Goal: Task Accomplishment & Management: Manage account settings

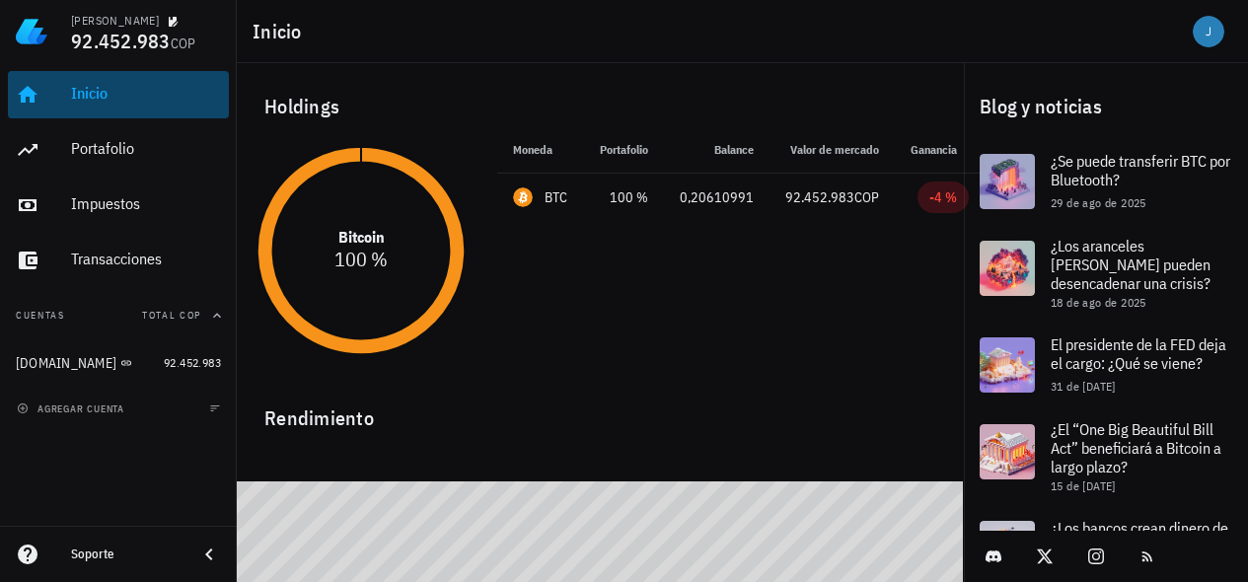
click at [85, 101] on div "Inicio" at bounding box center [146, 93] width 150 height 19
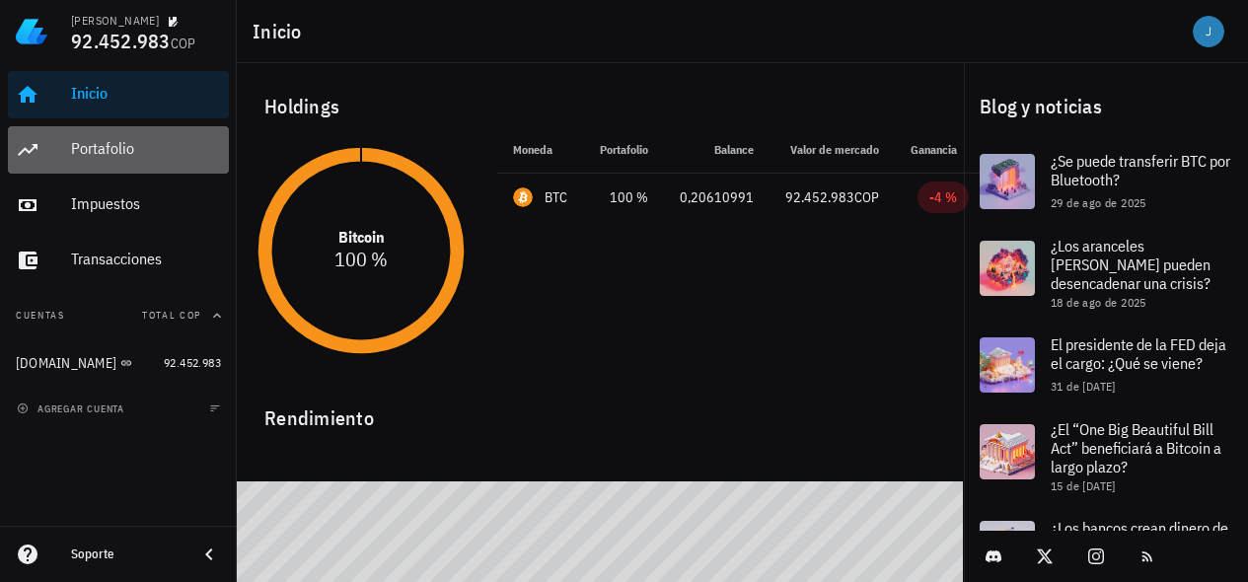
click at [84, 154] on div "Portafolio" at bounding box center [146, 148] width 150 height 19
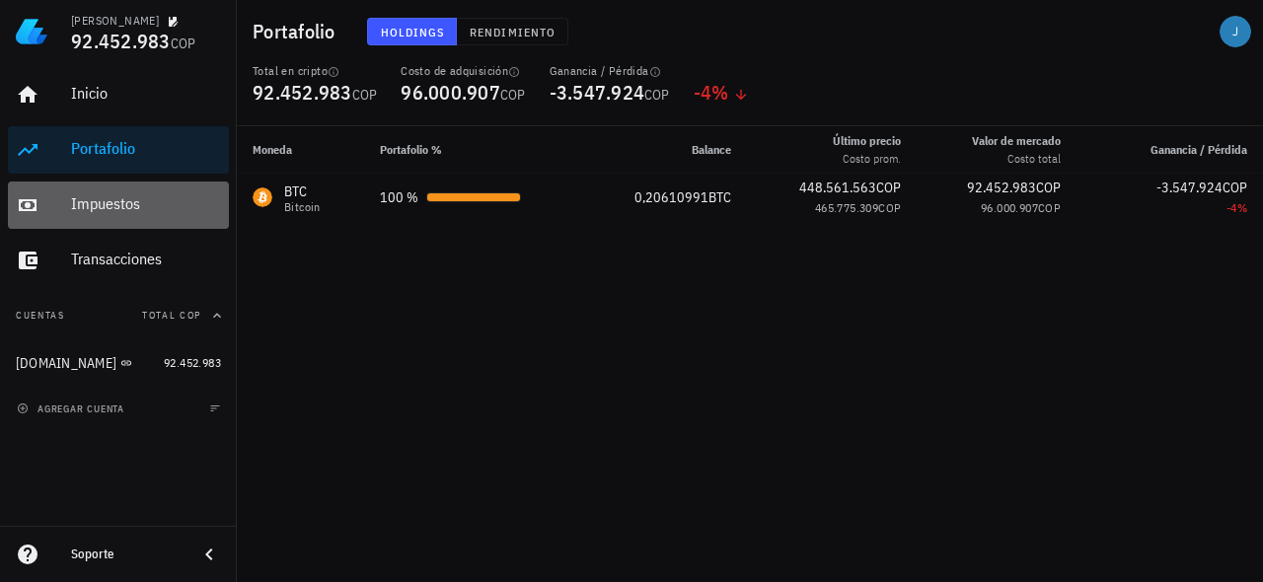
click at [104, 209] on div "Impuestos" at bounding box center [146, 203] width 150 height 19
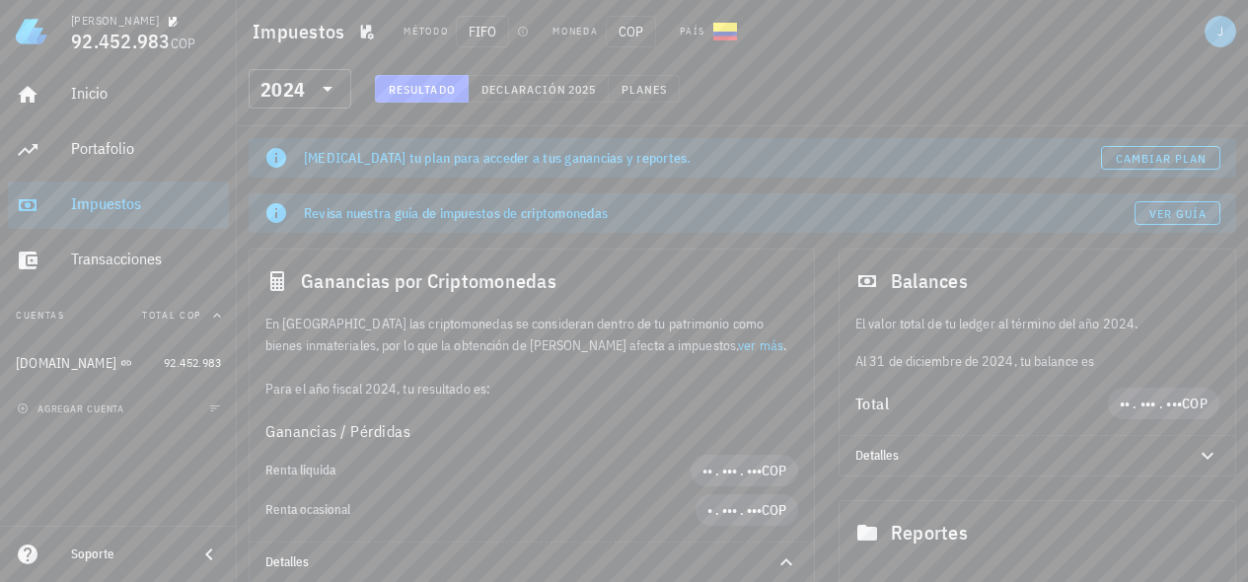
click at [1176, 215] on span "Ver guía" at bounding box center [1178, 213] width 59 height 15
click at [111, 264] on div "Transacciones" at bounding box center [146, 259] width 150 height 19
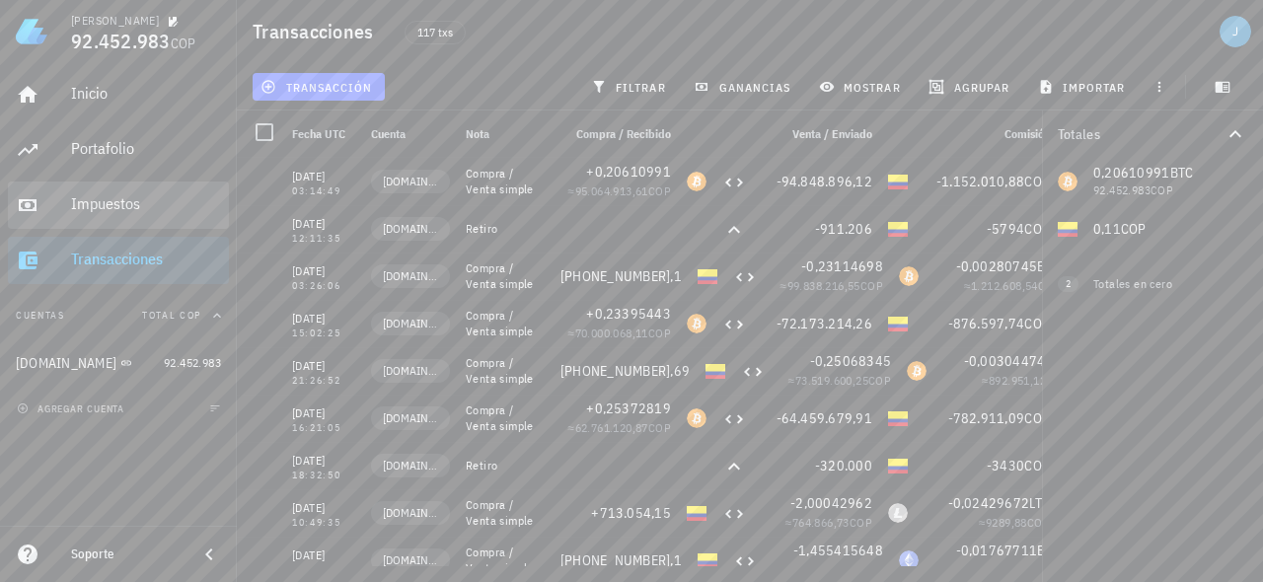
click at [118, 203] on div "Impuestos" at bounding box center [146, 203] width 150 height 19
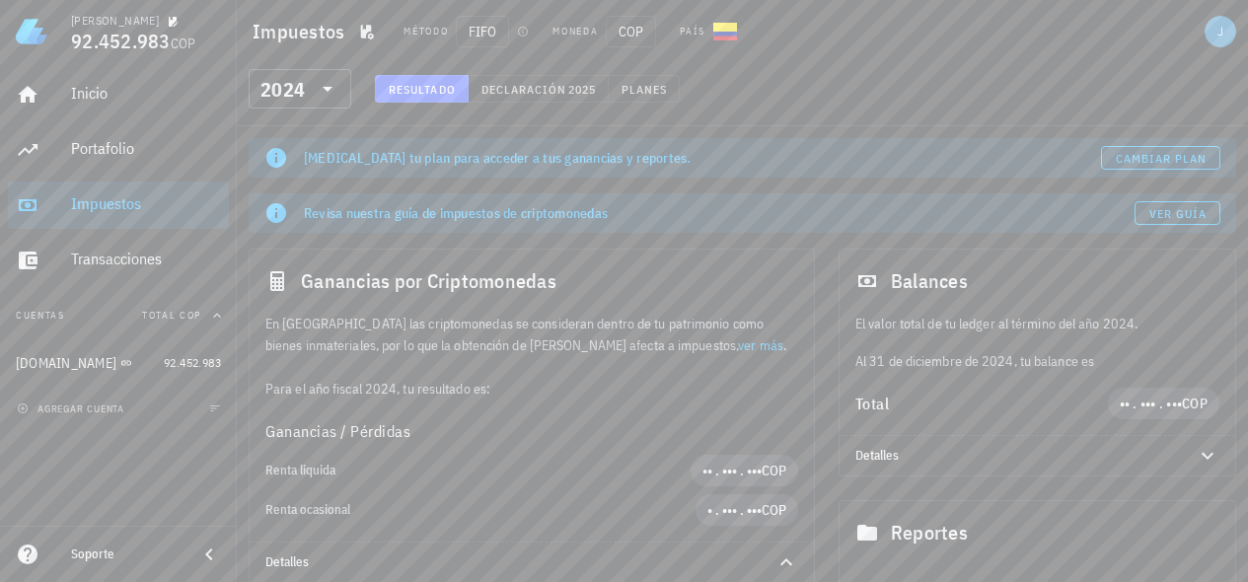
click at [1153, 157] on span "Cambiar plan" at bounding box center [1161, 158] width 93 height 15
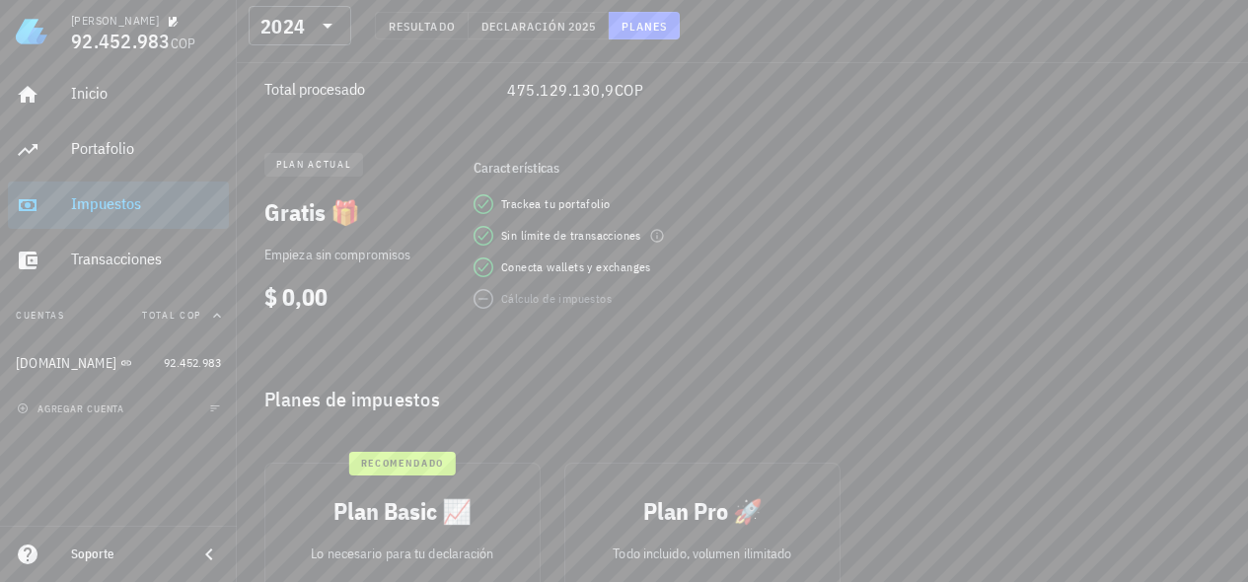
scroll to position [705, 0]
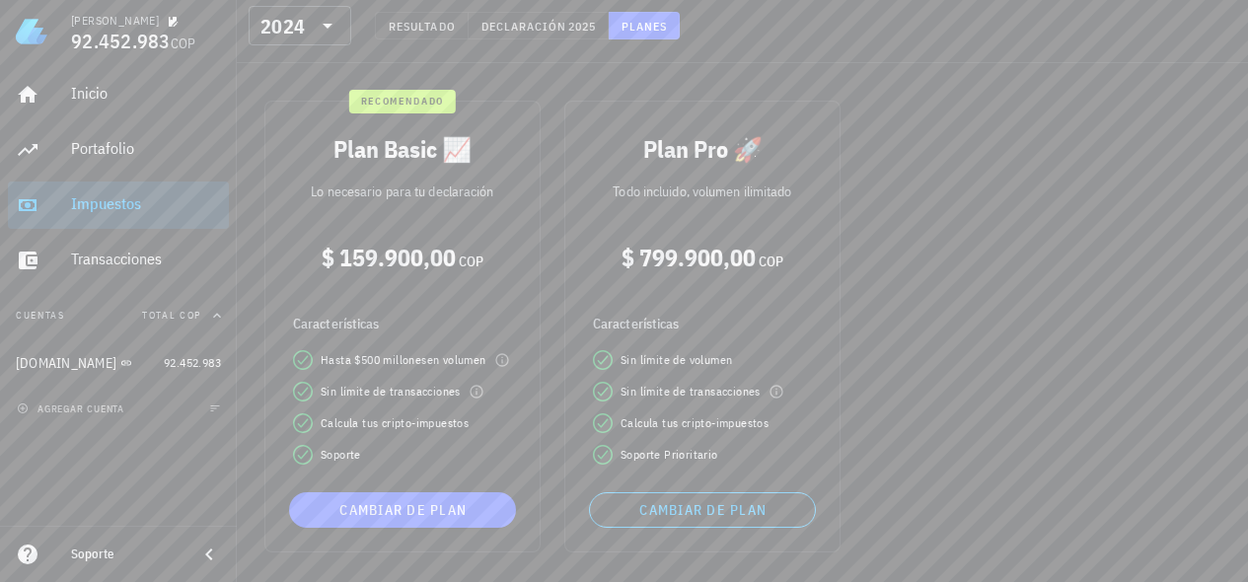
click at [97, 213] on div "Impuestos" at bounding box center [146, 203] width 150 height 19
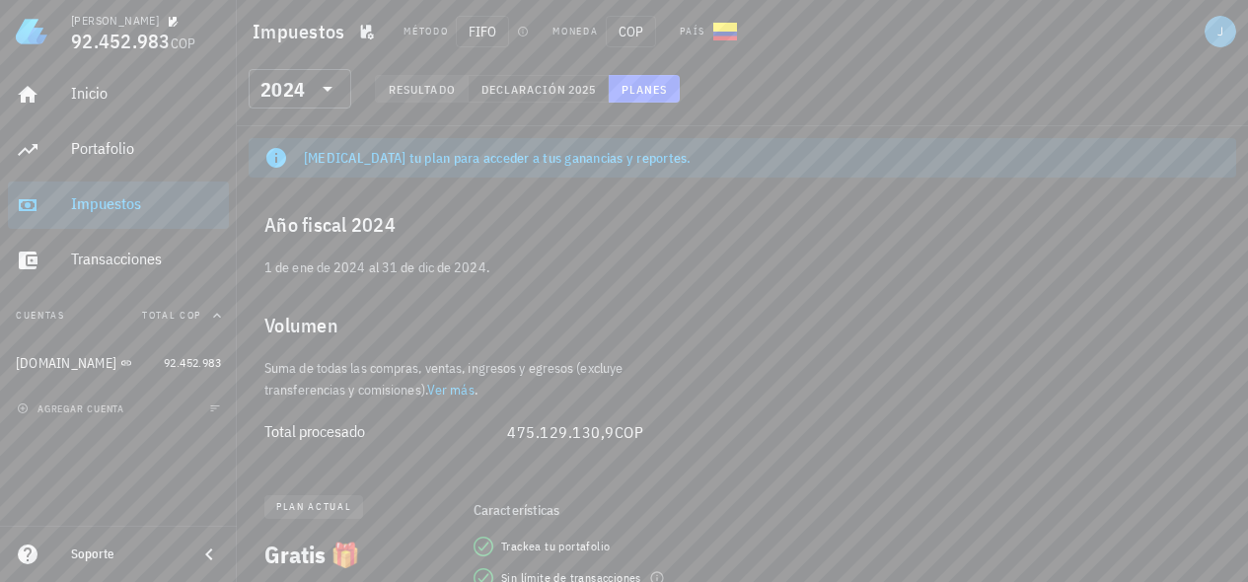
click at [434, 94] on span "Resultado" at bounding box center [422, 89] width 68 height 15
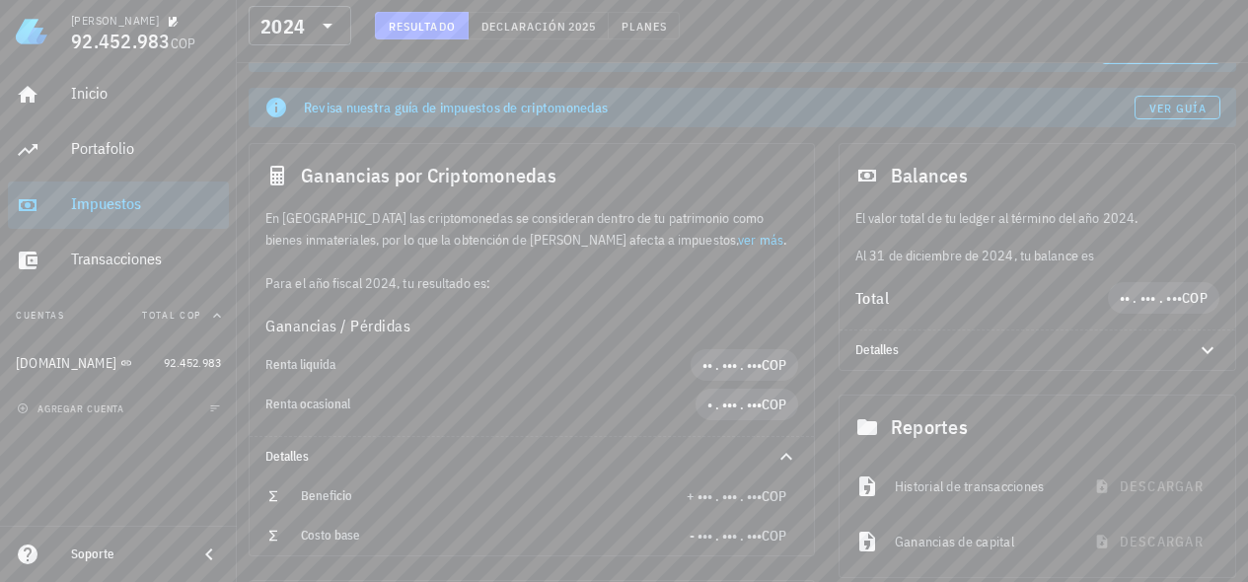
scroll to position [126, 0]
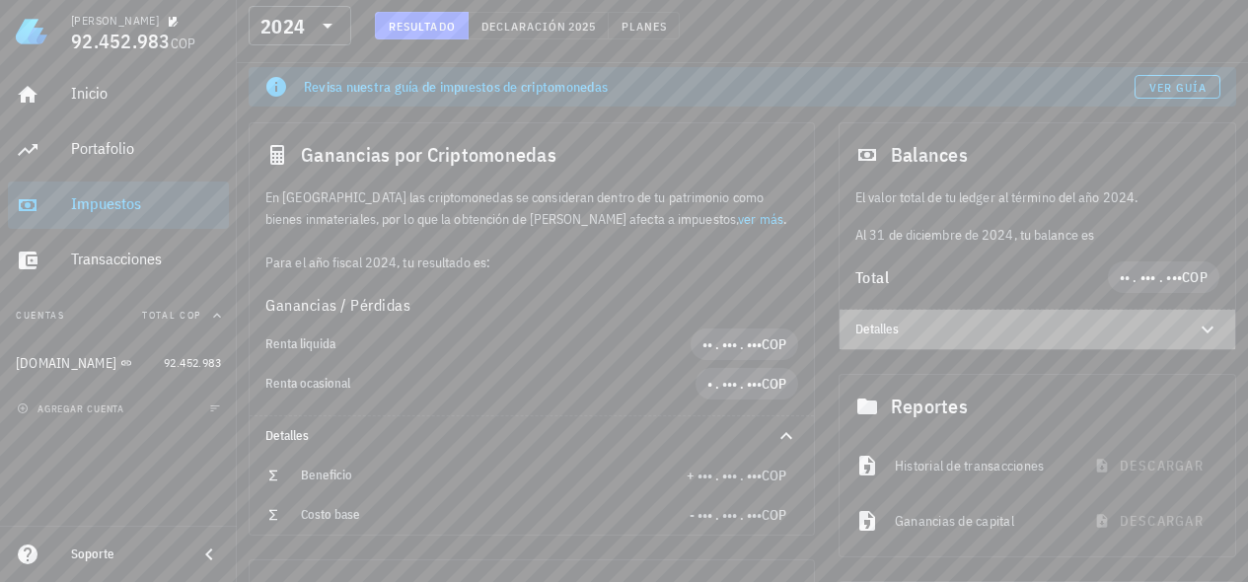
click at [1204, 327] on icon at bounding box center [1208, 330] width 24 height 24
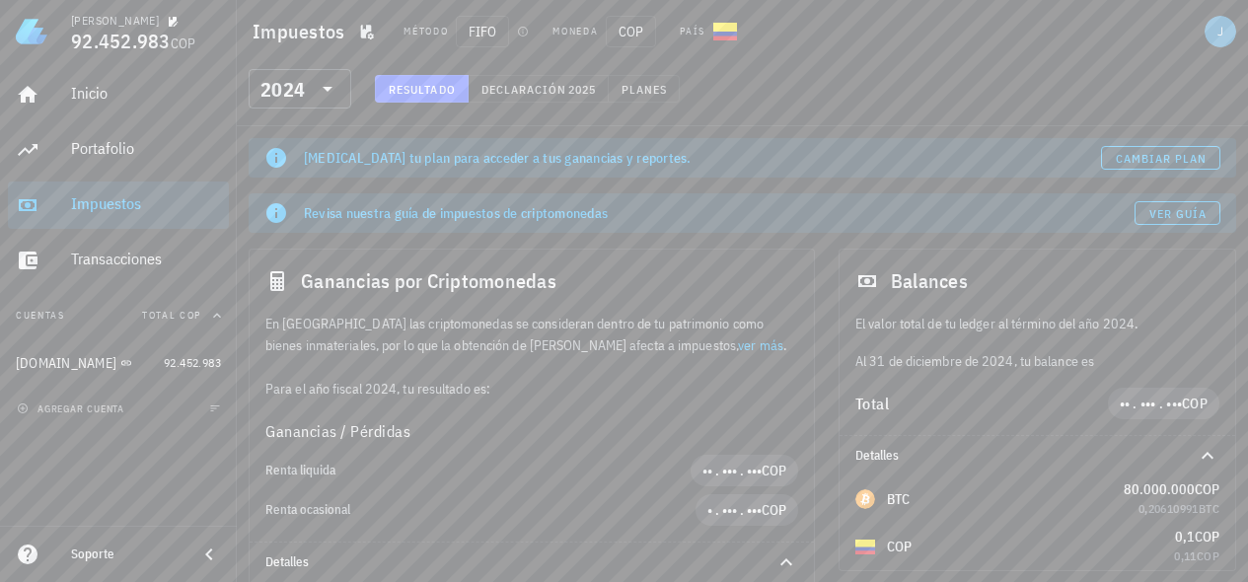
scroll to position [0, 0]
click at [1160, 156] on span "Cambiar plan" at bounding box center [1161, 158] width 93 height 15
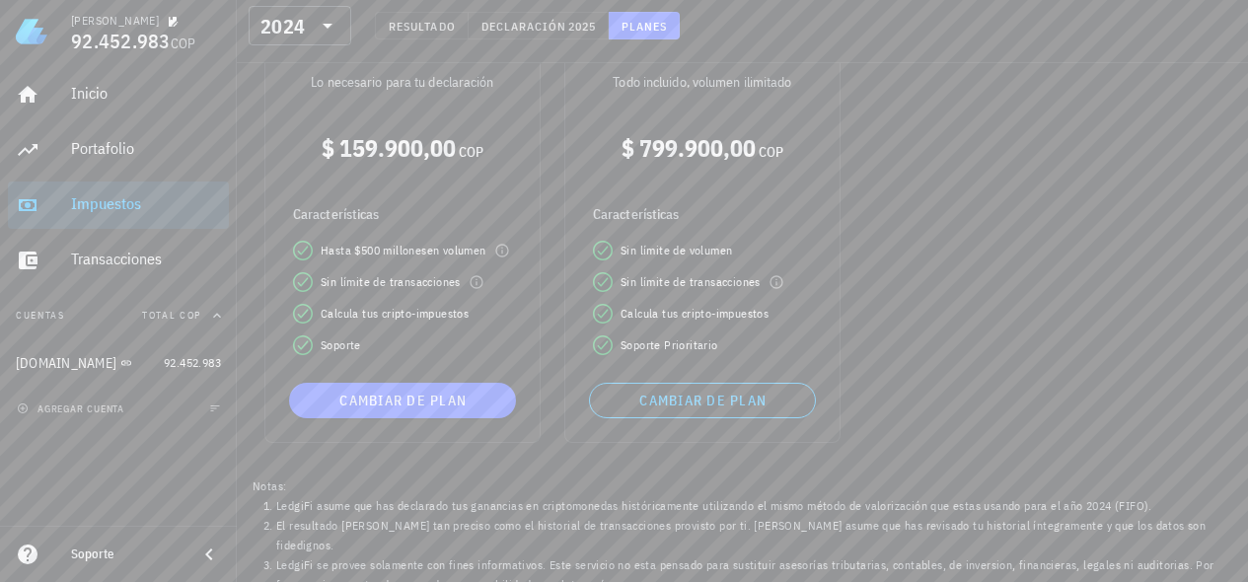
scroll to position [813, 0]
click at [415, 403] on span "Cambiar de plan" at bounding box center [402, 402] width 211 height 18
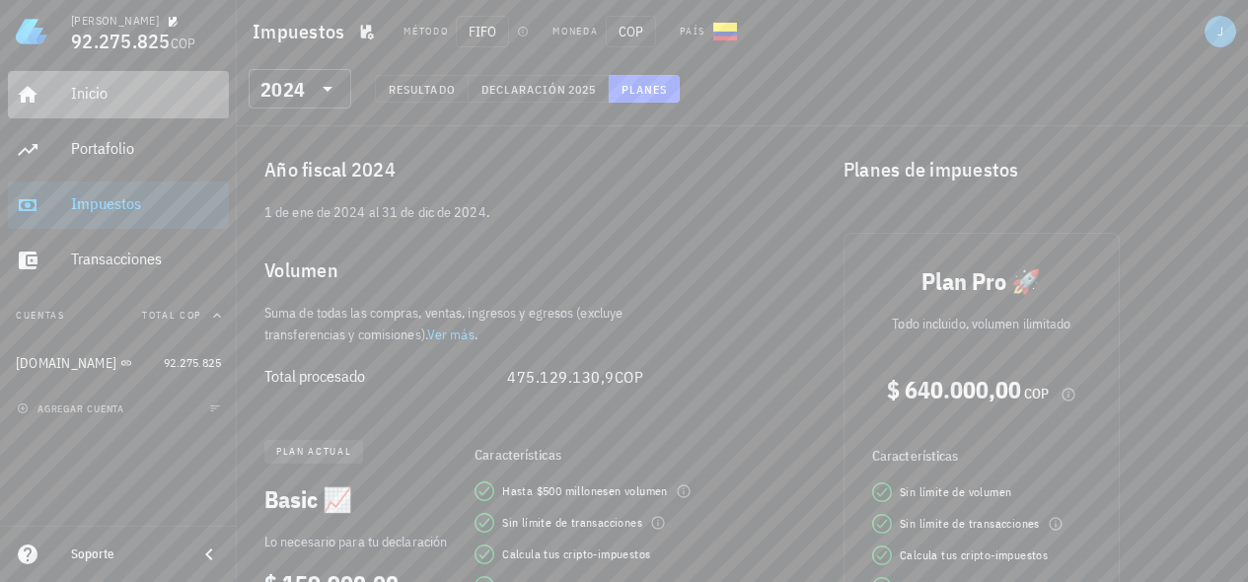
click at [96, 98] on div "Inicio" at bounding box center [146, 93] width 150 height 19
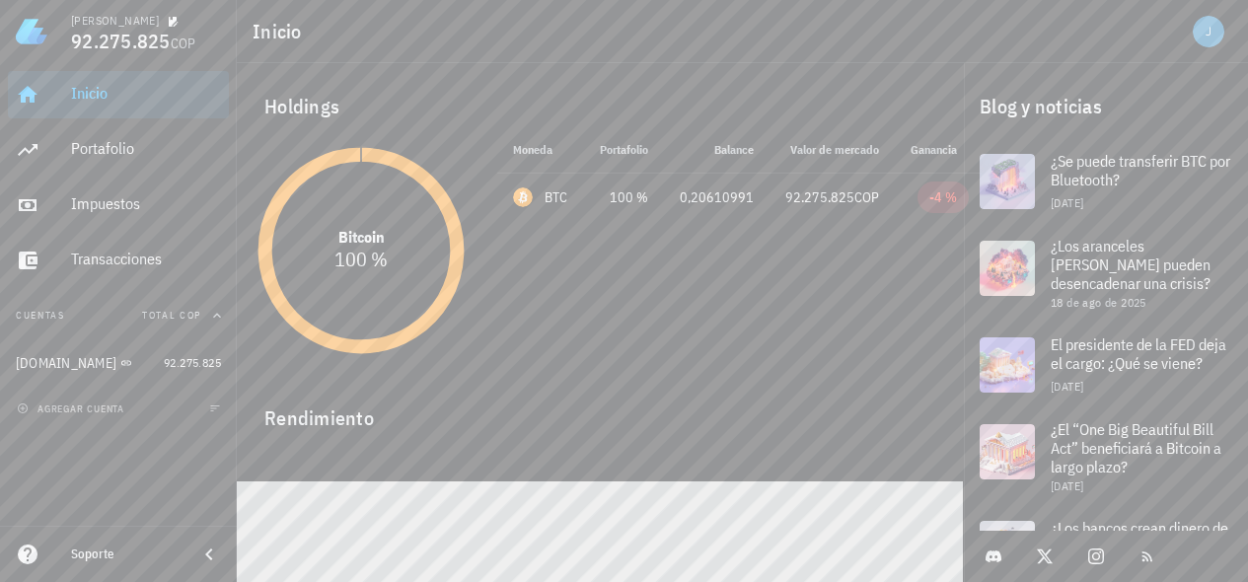
scroll to position [41, 0]
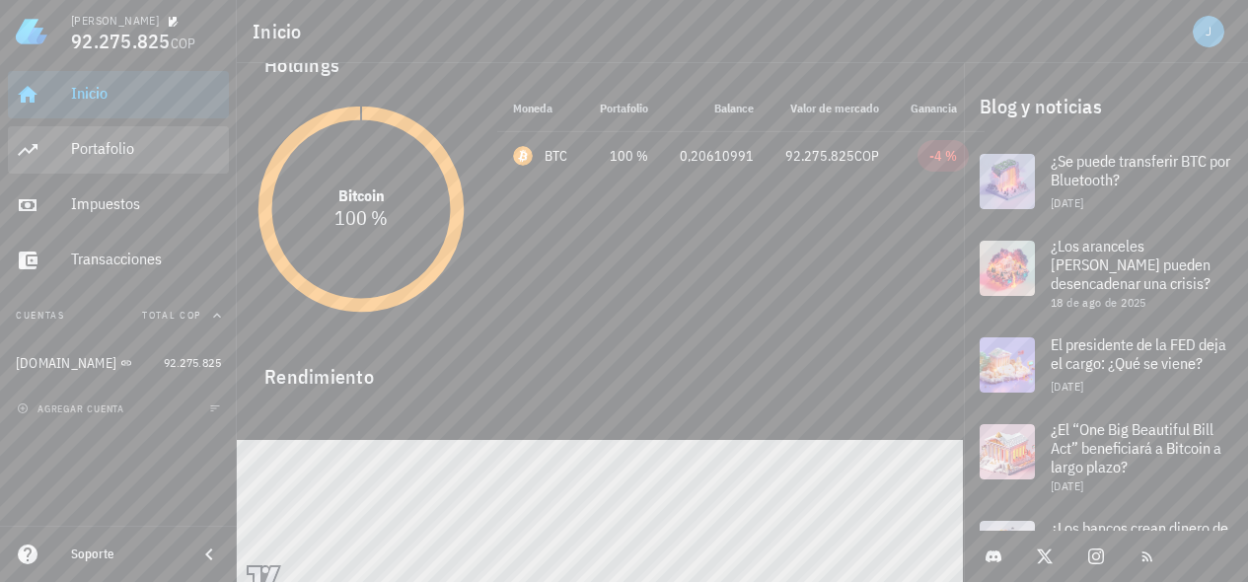
click at [116, 147] on div "Portafolio" at bounding box center [146, 148] width 150 height 19
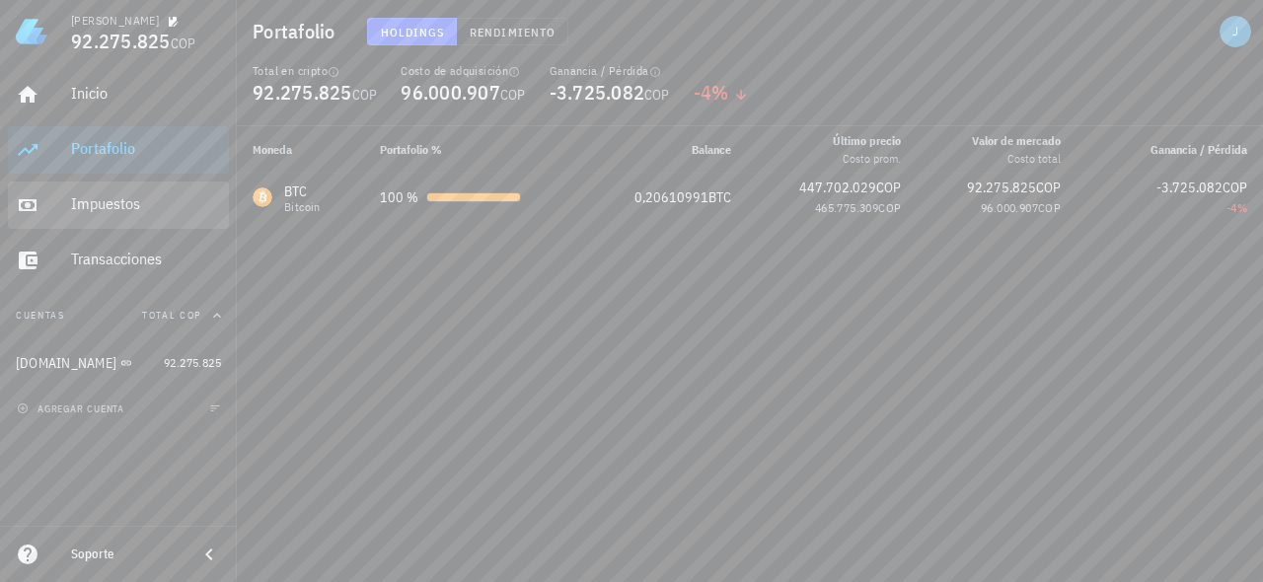
click at [112, 203] on div "Impuestos" at bounding box center [146, 203] width 150 height 19
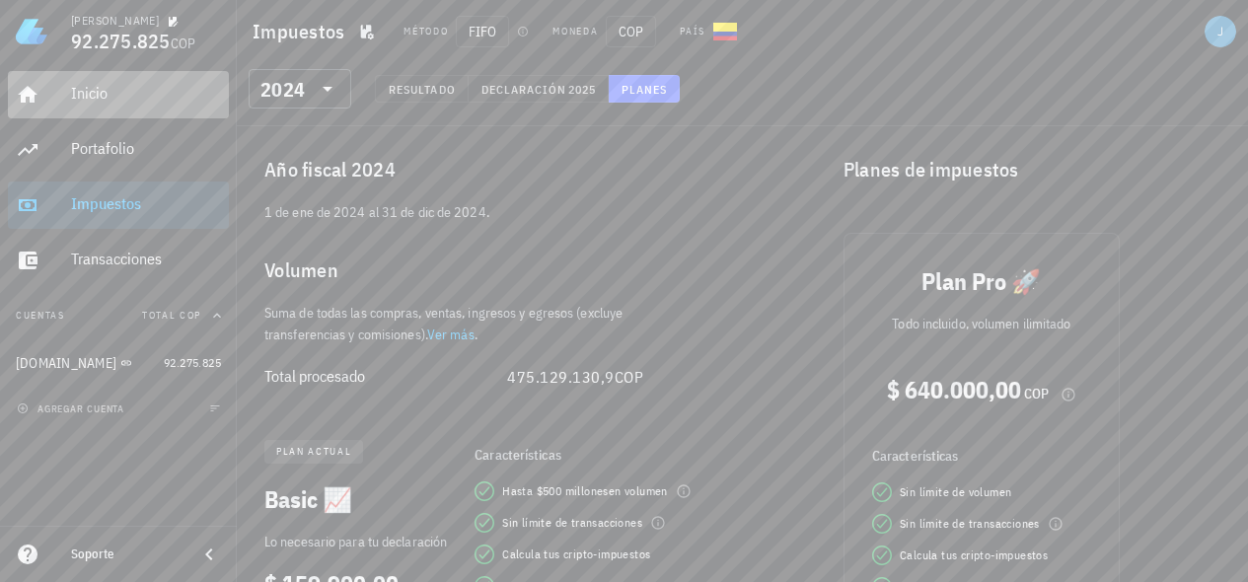
click at [84, 97] on div "Inicio" at bounding box center [146, 93] width 150 height 19
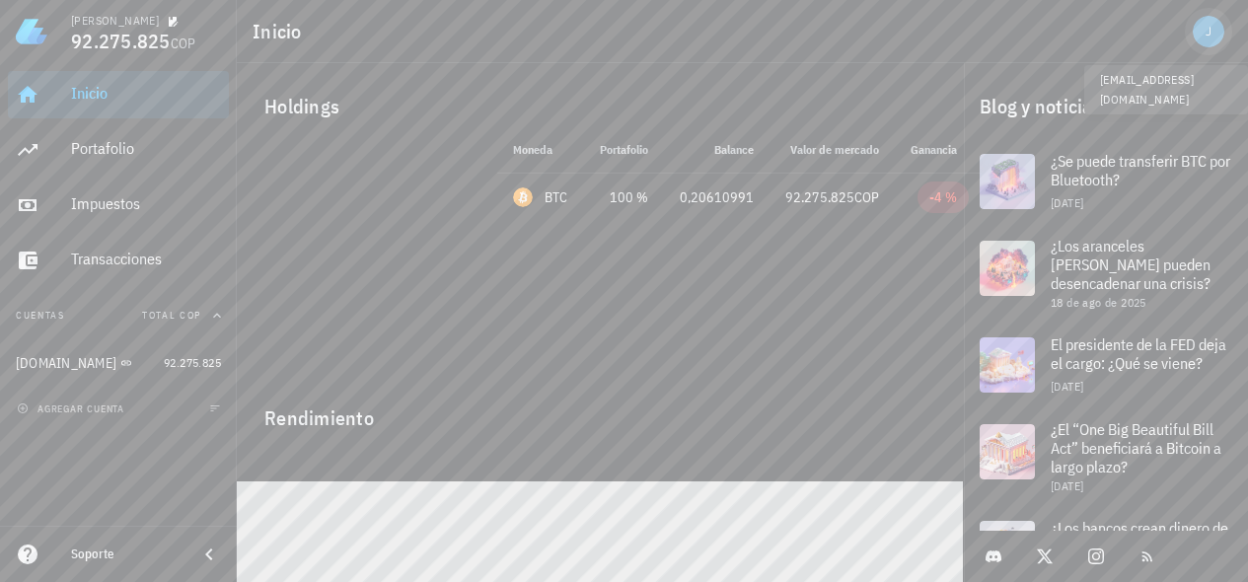
click at [1207, 33] on div "avatar" at bounding box center [1209, 32] width 32 height 32
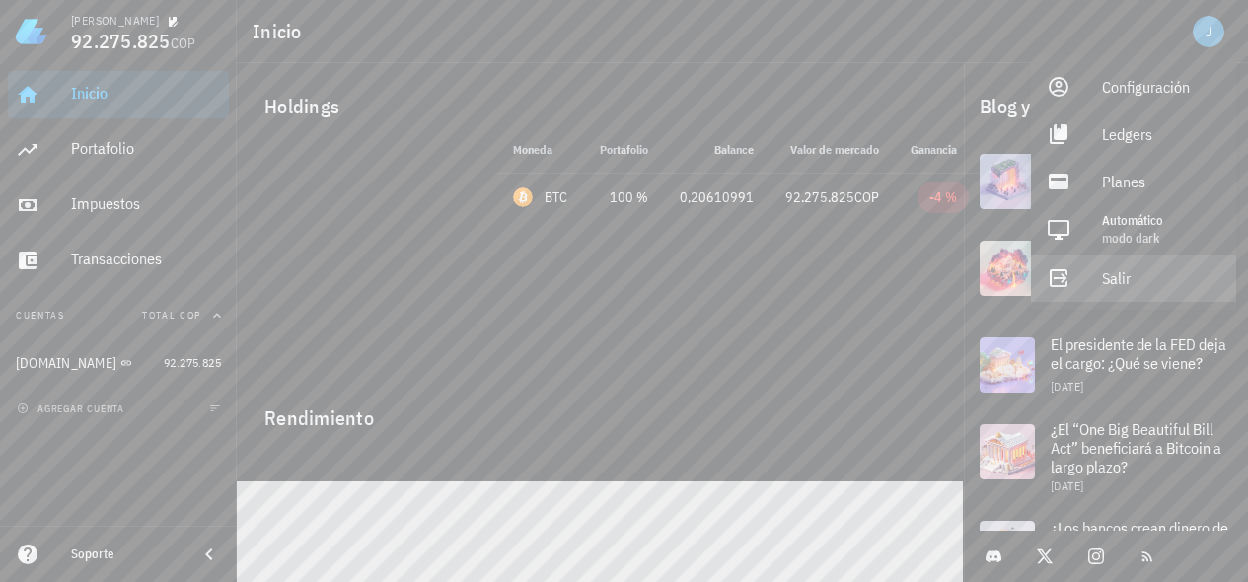
click at [1115, 283] on div "Salir" at bounding box center [1161, 278] width 118 height 39
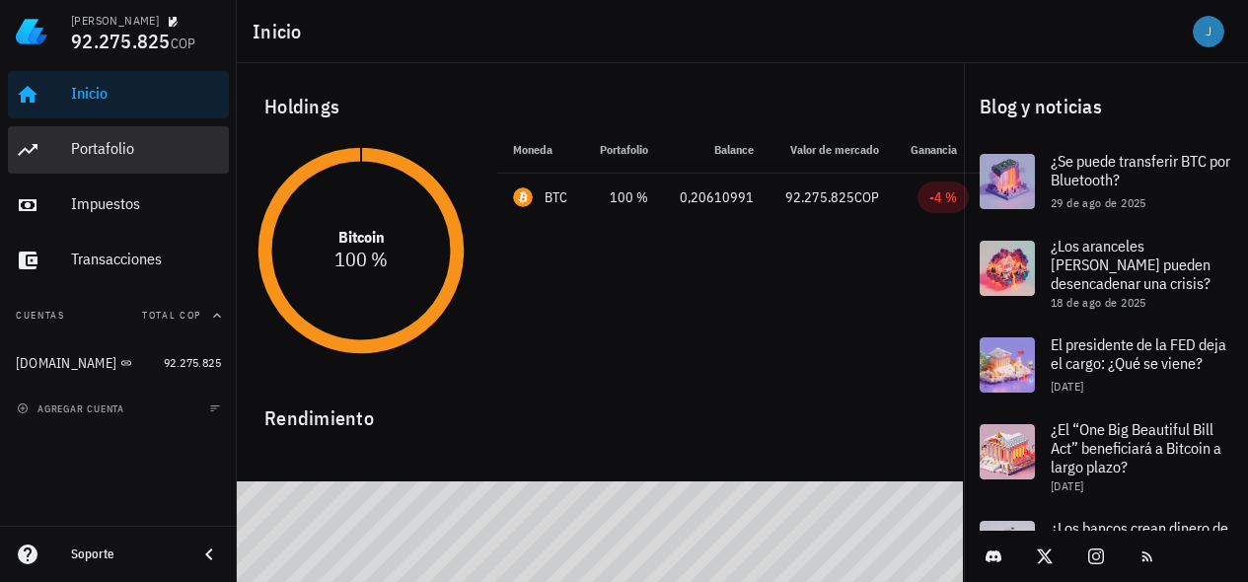
click at [108, 155] on div "Portafolio" at bounding box center [146, 148] width 150 height 19
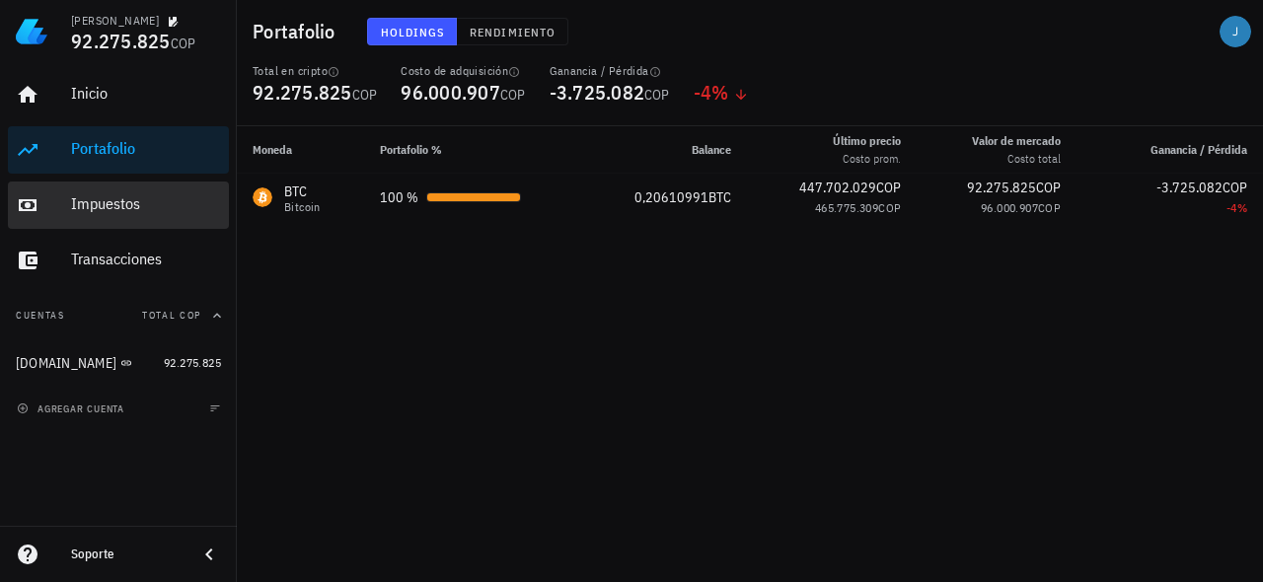
click at [115, 202] on div "Impuestos" at bounding box center [146, 203] width 150 height 19
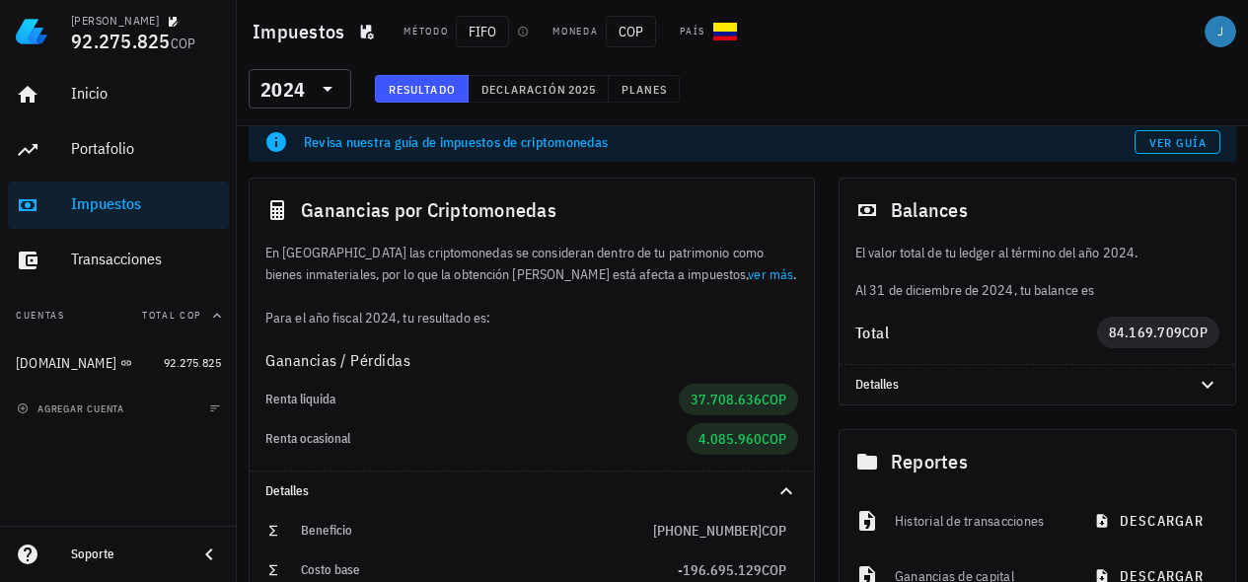
scroll to position [22, 0]
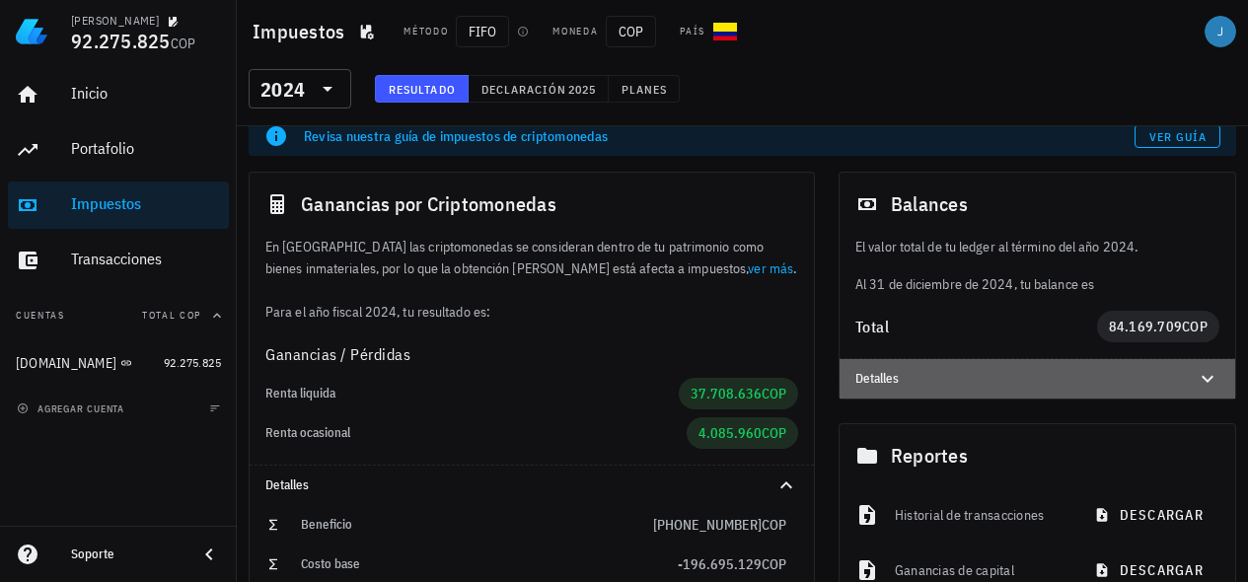
click at [1208, 380] on icon at bounding box center [1208, 379] width 24 height 24
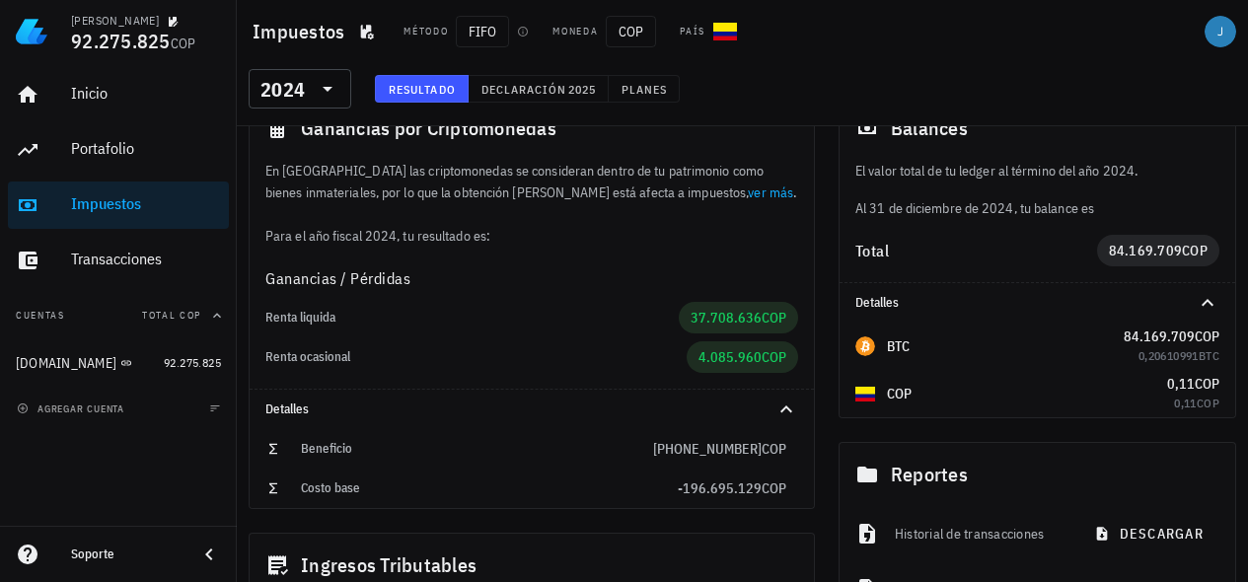
scroll to position [83, 0]
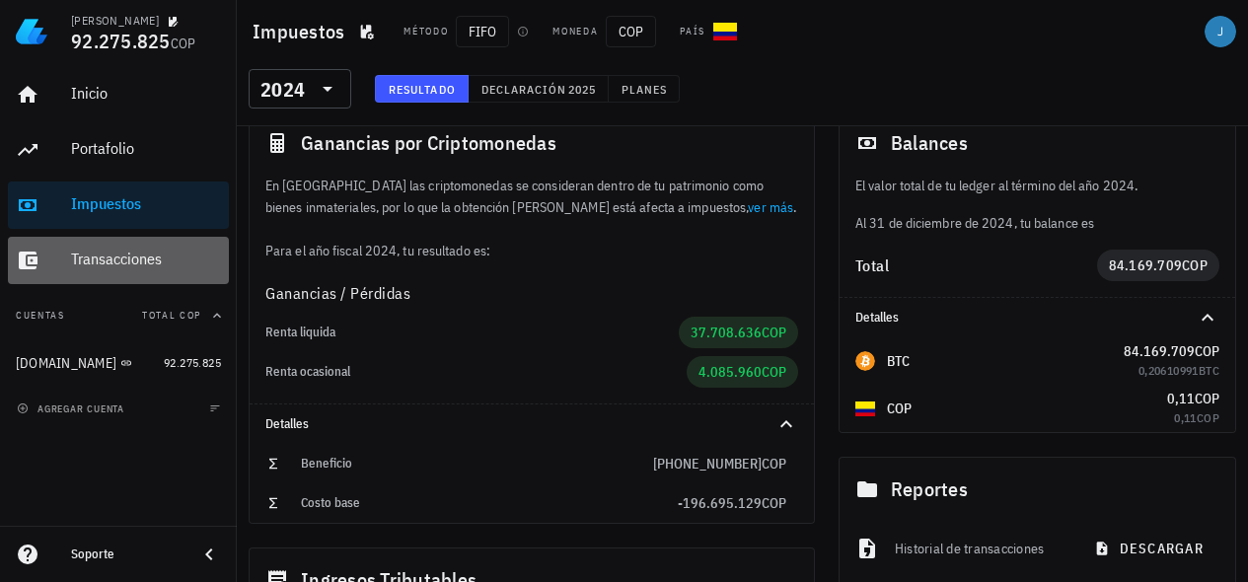
click at [121, 251] on div "Transacciones" at bounding box center [146, 259] width 150 height 19
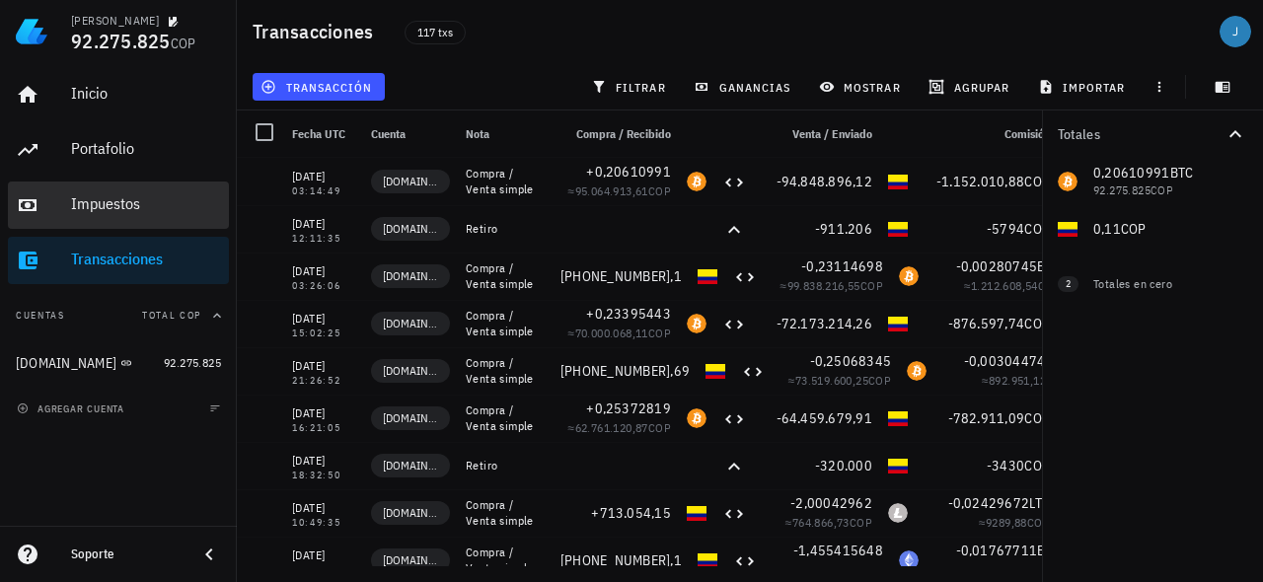
click at [98, 202] on div "Impuestos" at bounding box center [146, 203] width 150 height 19
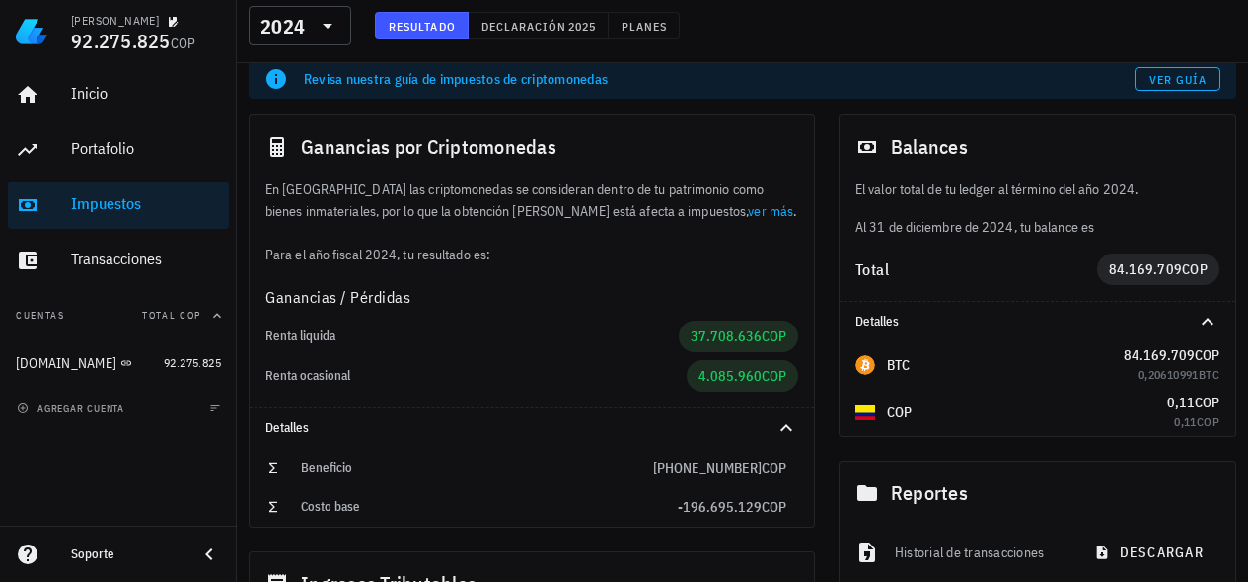
scroll to position [80, 0]
click at [420, 298] on icon "button" at bounding box center [420, 296] width 10 height 10
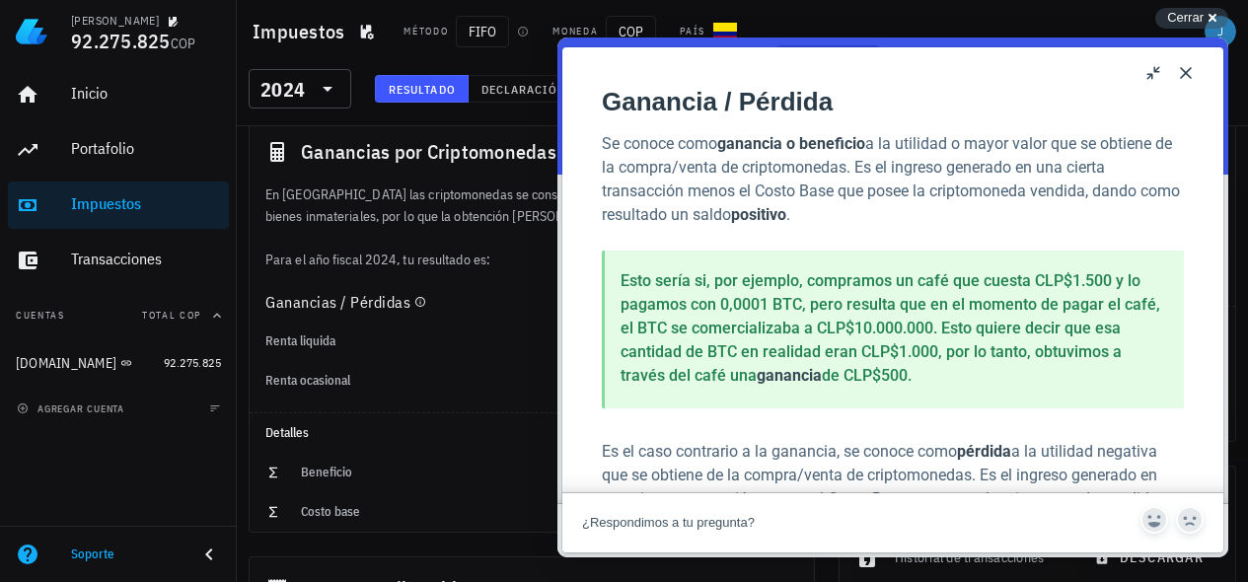
scroll to position [10, 0]
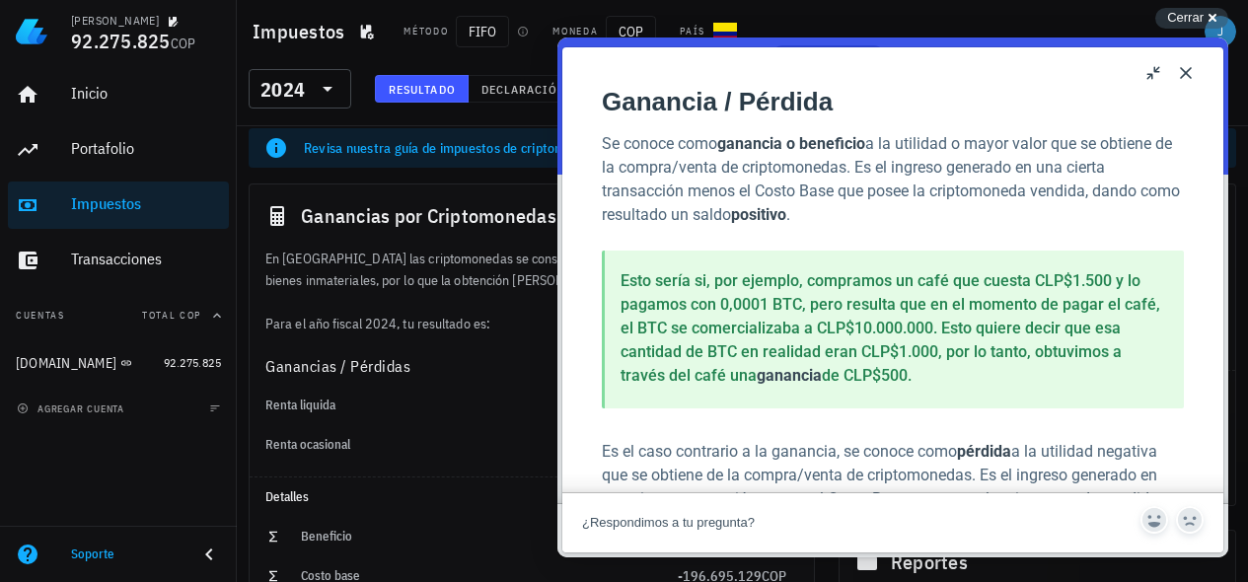
click at [1188, 77] on button "Close" at bounding box center [1186, 73] width 32 height 32
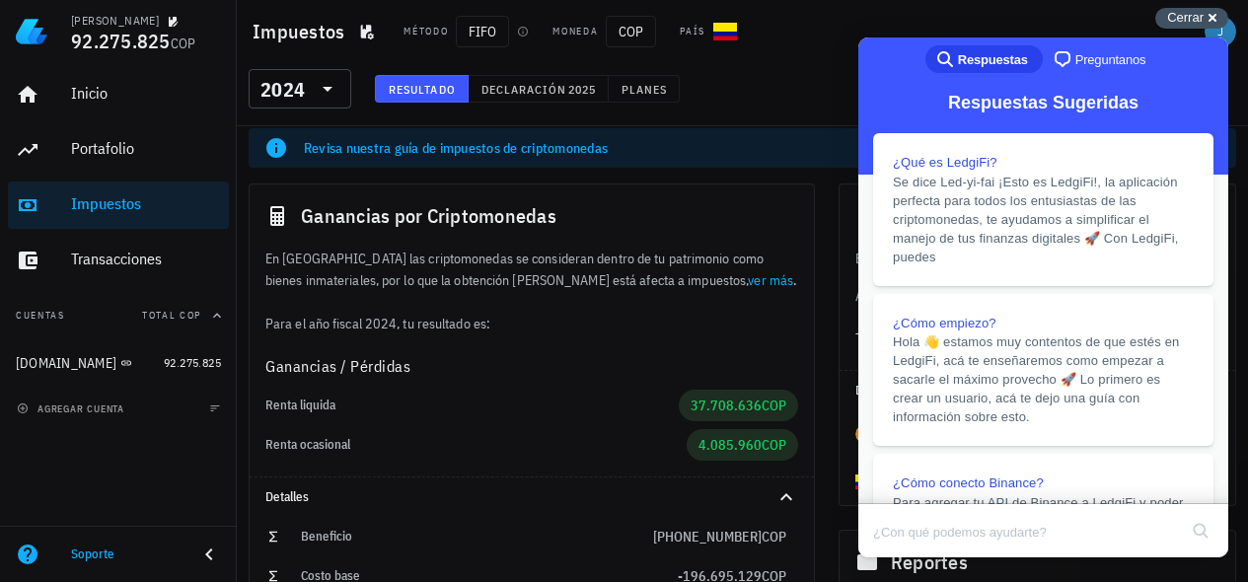
click at [1197, 16] on span "Cerrar" at bounding box center [1186, 17] width 37 height 15
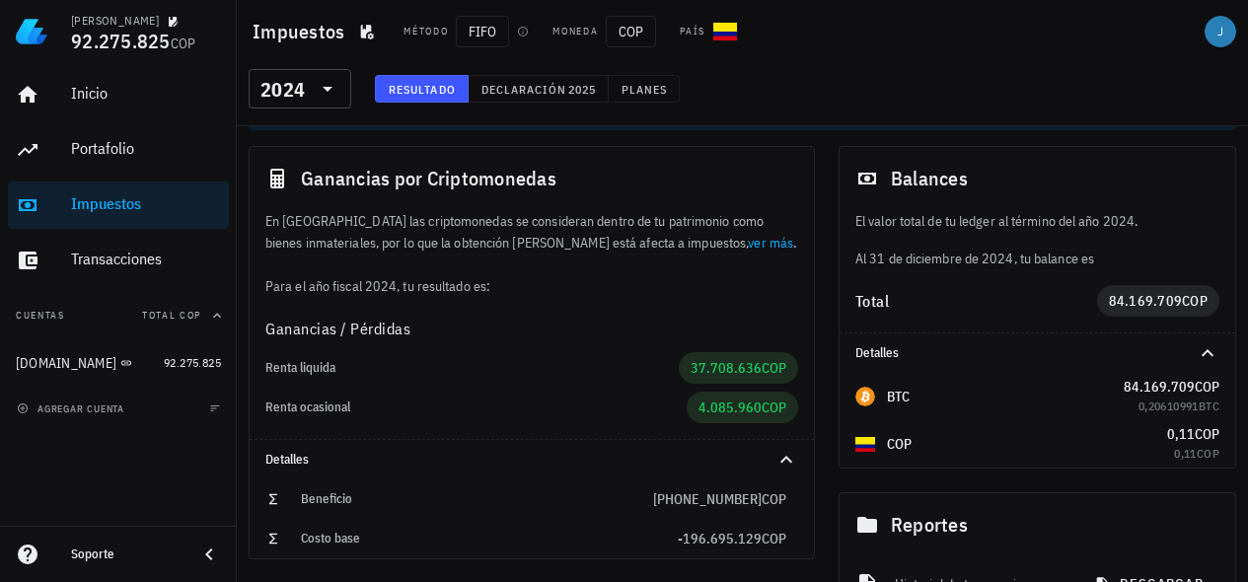
scroll to position [50, 0]
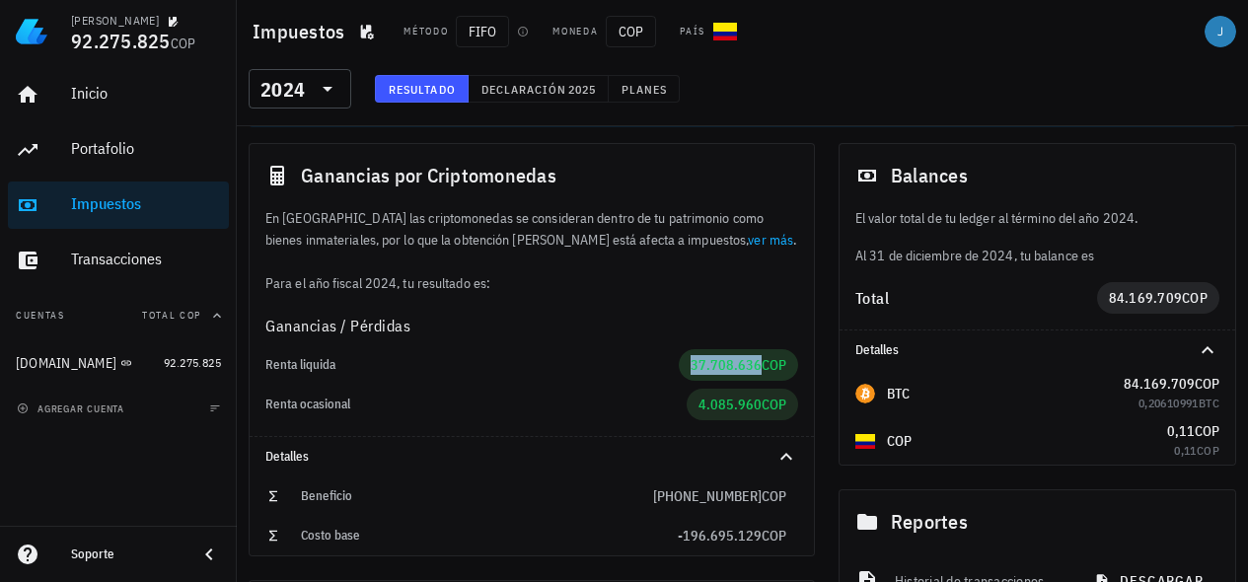
click at [758, 364] on span "37.708.636" at bounding box center [726, 365] width 71 height 18
click at [725, 361] on span "37.708.636" at bounding box center [726, 365] width 71 height 18
click at [319, 364] on div "Renta liquida" at bounding box center [472, 365] width 414 height 16
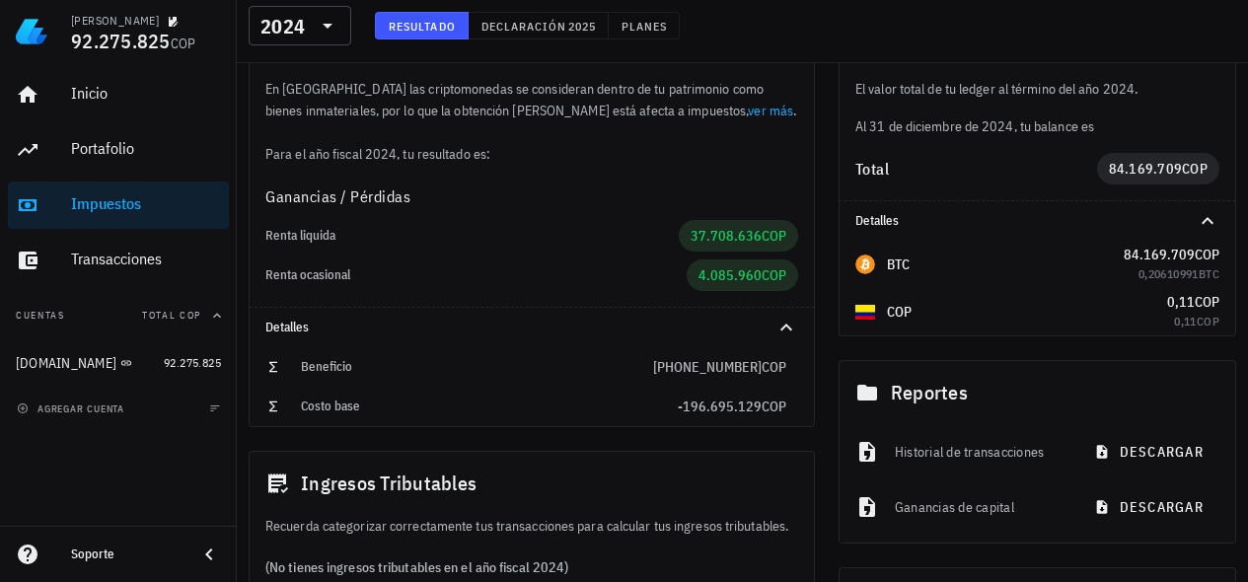
scroll to position [187, 0]
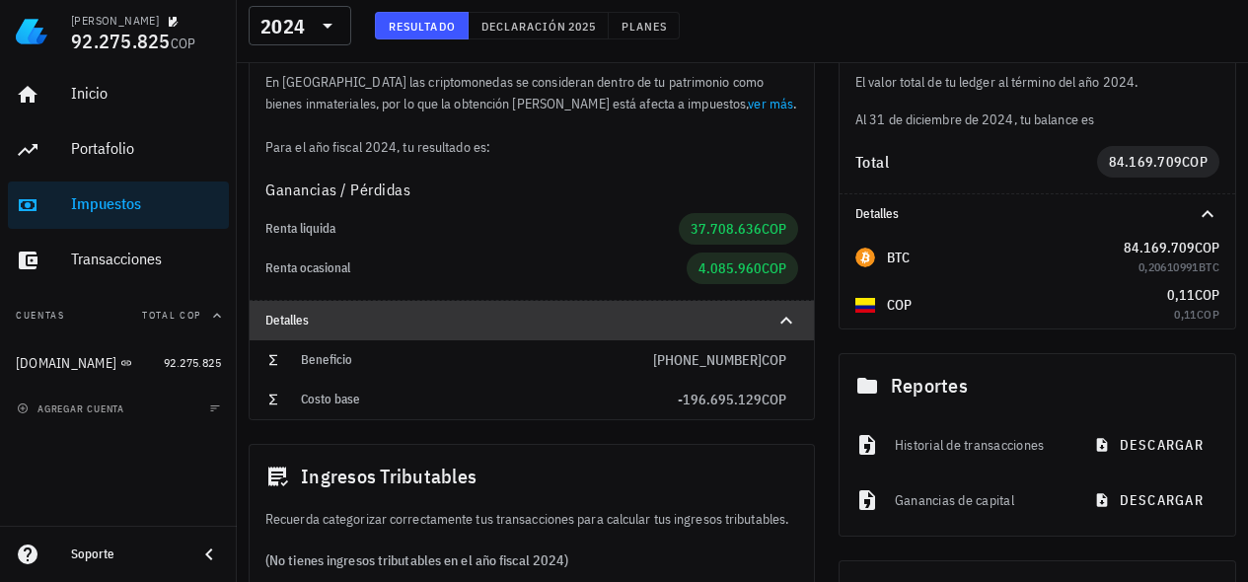
click at [778, 319] on icon at bounding box center [787, 321] width 24 height 24
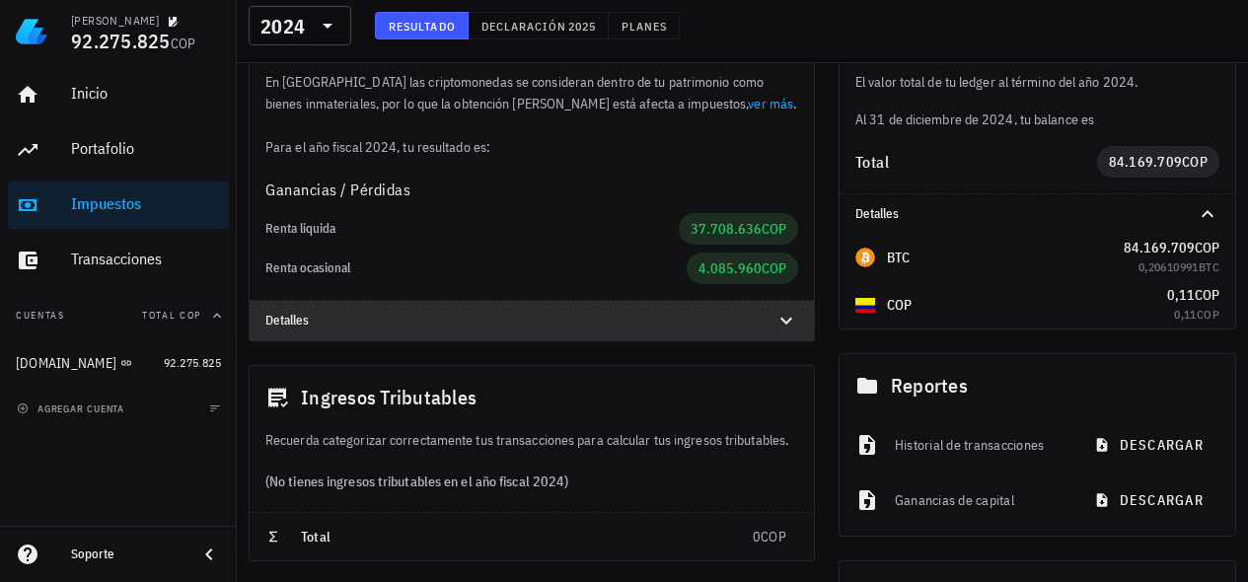
click at [786, 324] on icon at bounding box center [787, 321] width 12 height 7
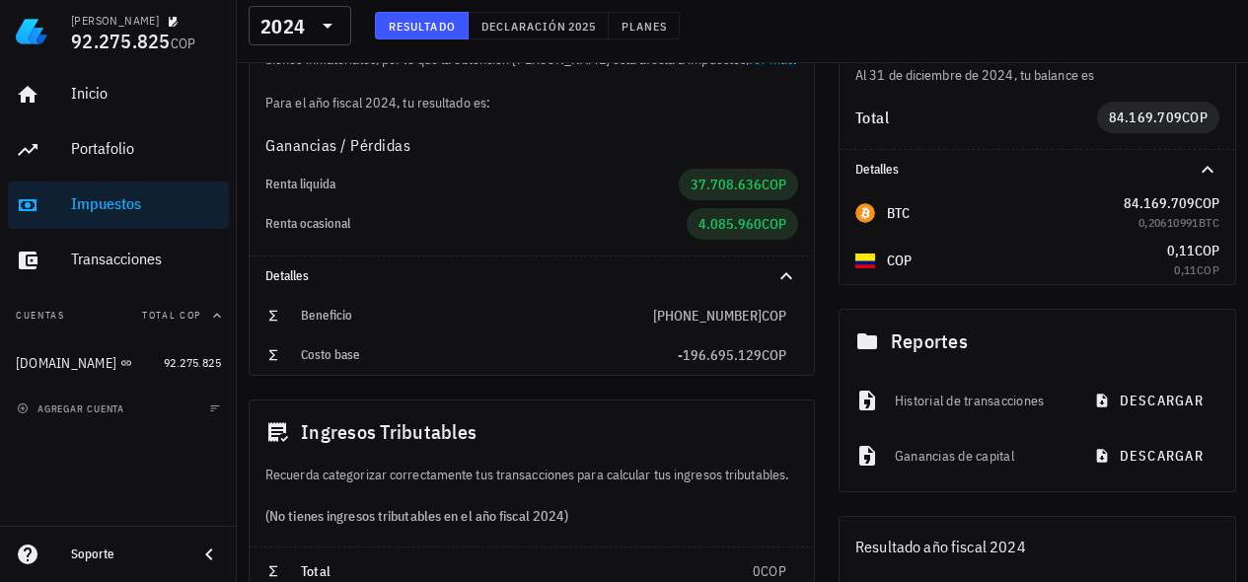
scroll to position [232, 0]
click at [1135, 398] on span "descargar" at bounding box center [1151, 400] width 106 height 18
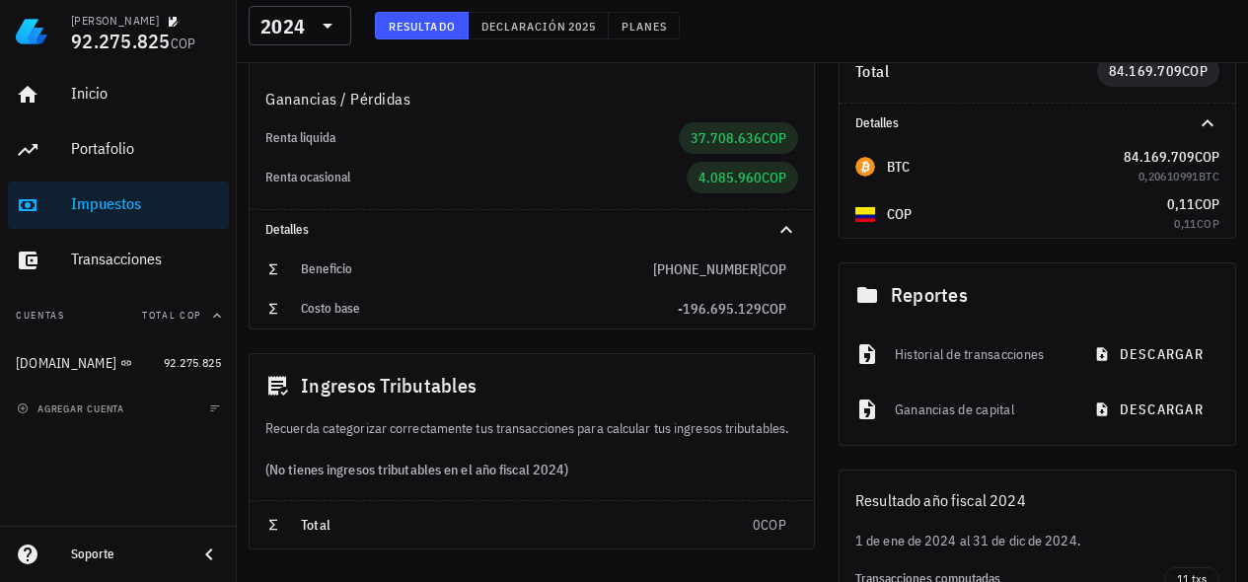
scroll to position [299, 0]
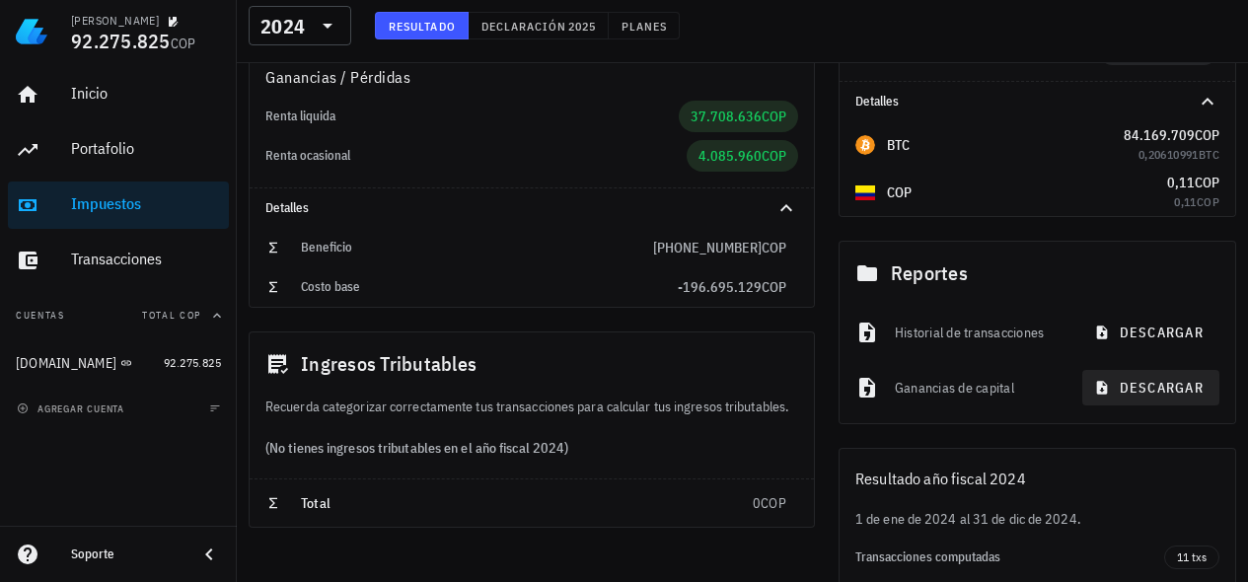
click at [1143, 390] on span "descargar" at bounding box center [1151, 388] width 106 height 18
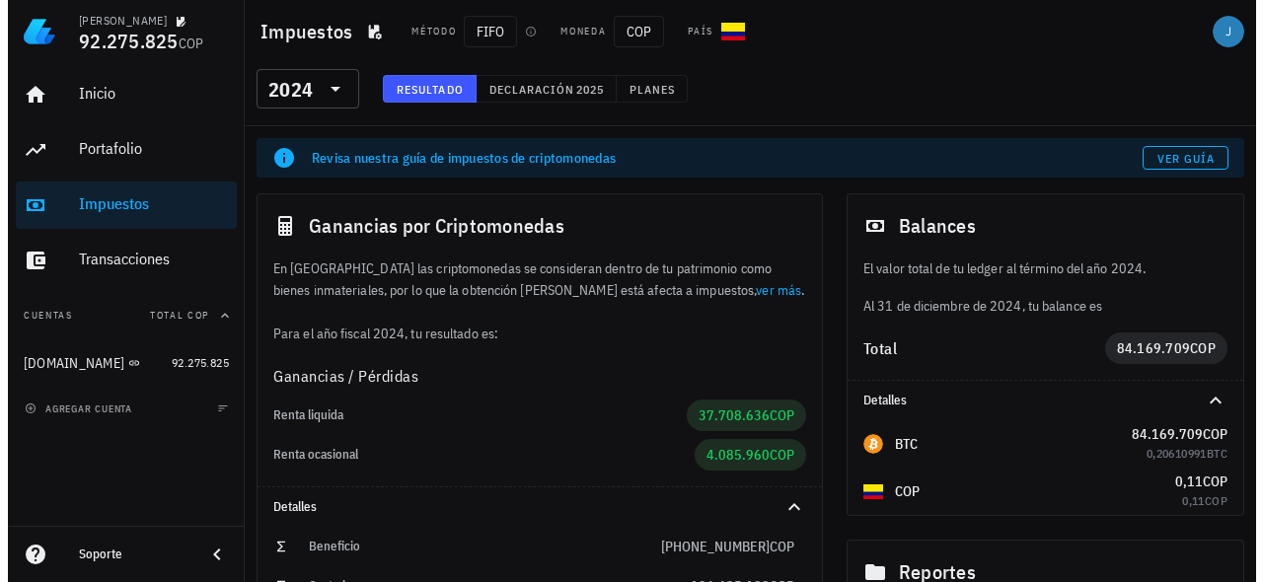
scroll to position [0, 0]
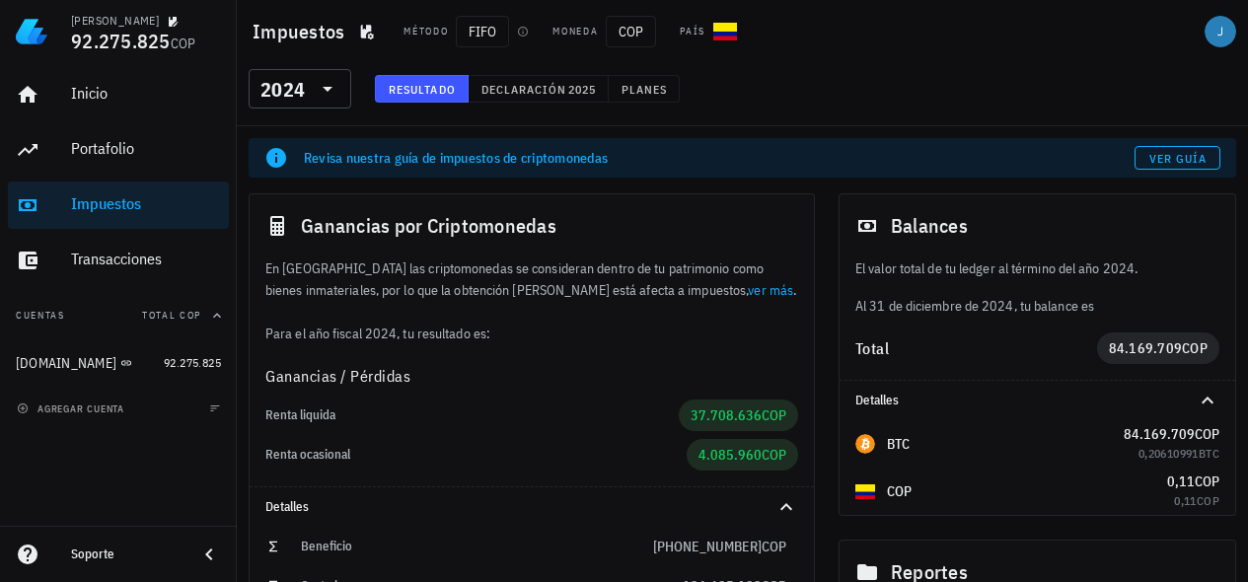
click at [219, 317] on icon "button" at bounding box center [217, 315] width 8 height 5
click at [219, 317] on icon "button" at bounding box center [217, 316] width 16 height 16
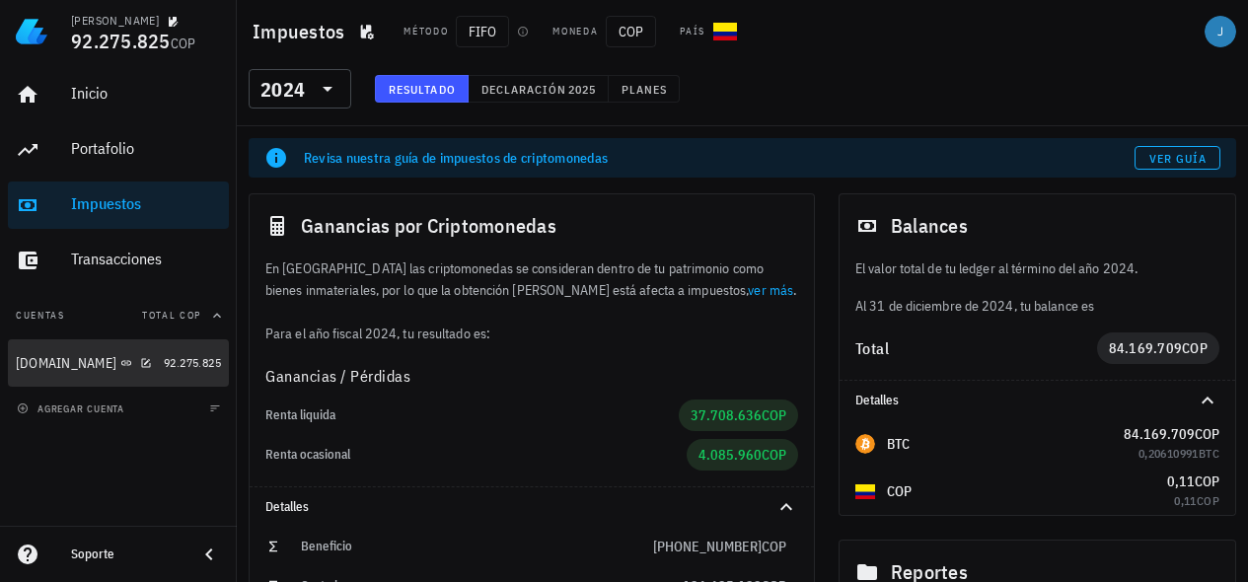
click at [59, 362] on div "[DOMAIN_NAME]" at bounding box center [66, 363] width 101 height 17
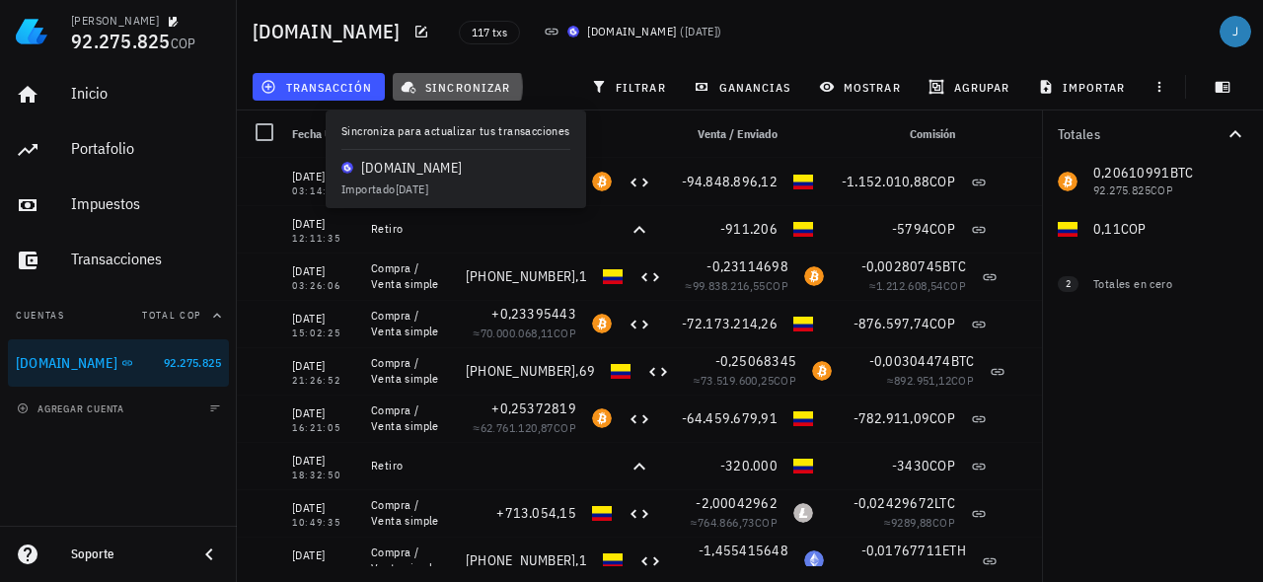
click at [470, 92] on span "sincronizar" at bounding box center [458, 87] width 106 height 16
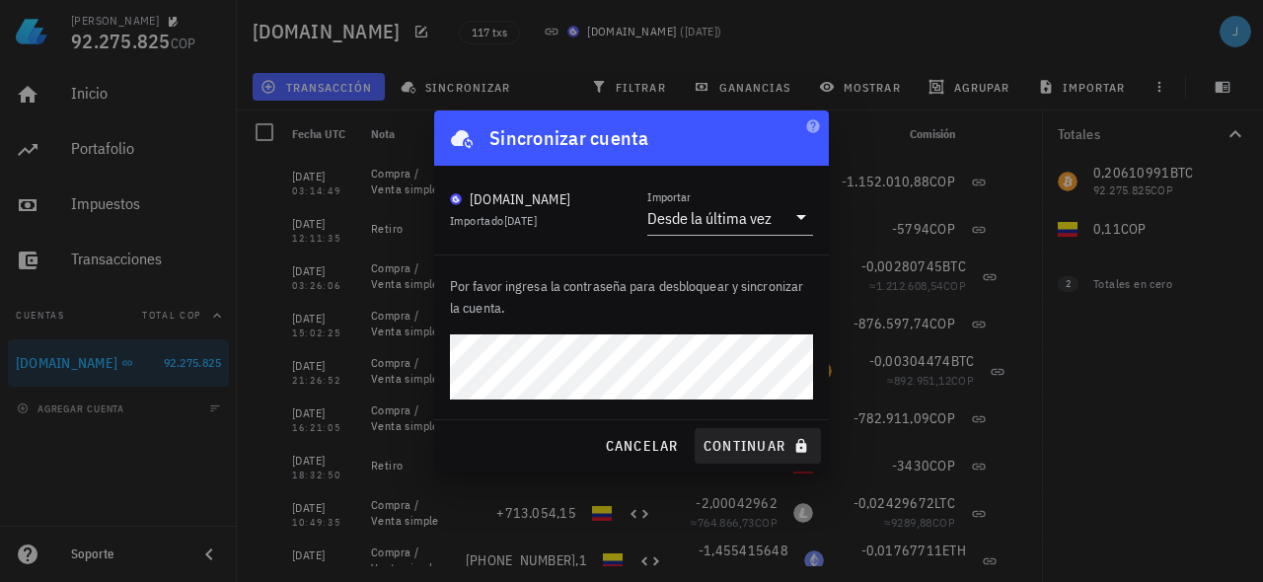
click at [734, 448] on span "continuar" at bounding box center [759, 446] width 112 height 18
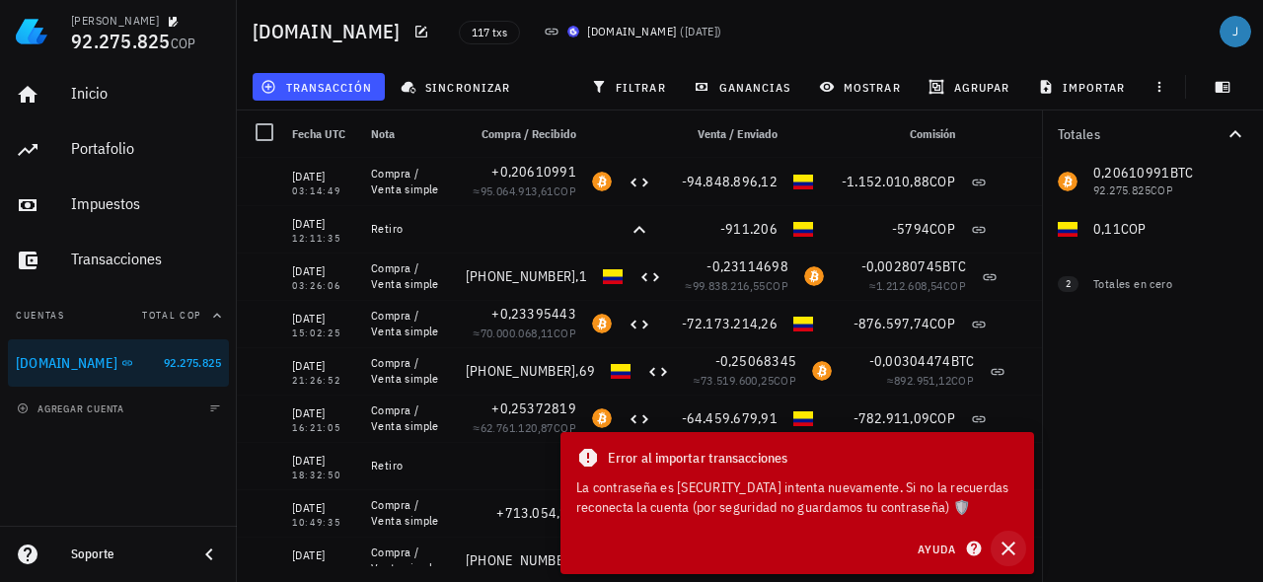
click at [1010, 542] on icon "button" at bounding box center [1009, 549] width 24 height 24
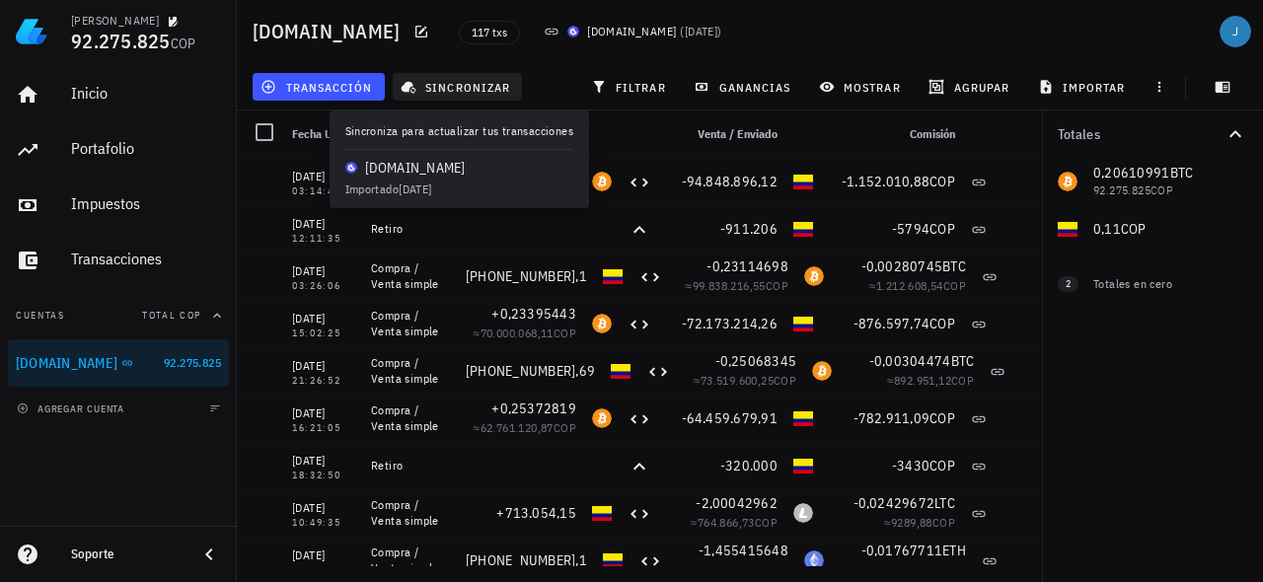
click at [444, 93] on span "sincronizar" at bounding box center [458, 87] width 106 height 16
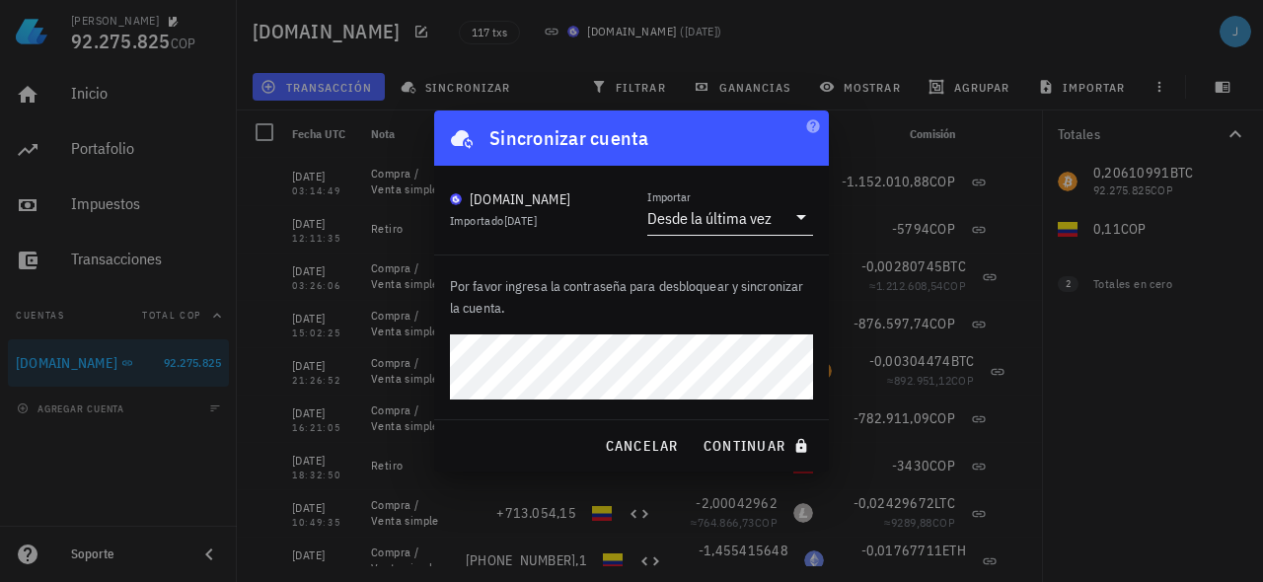
click at [788, 222] on div at bounding box center [800, 217] width 28 height 24
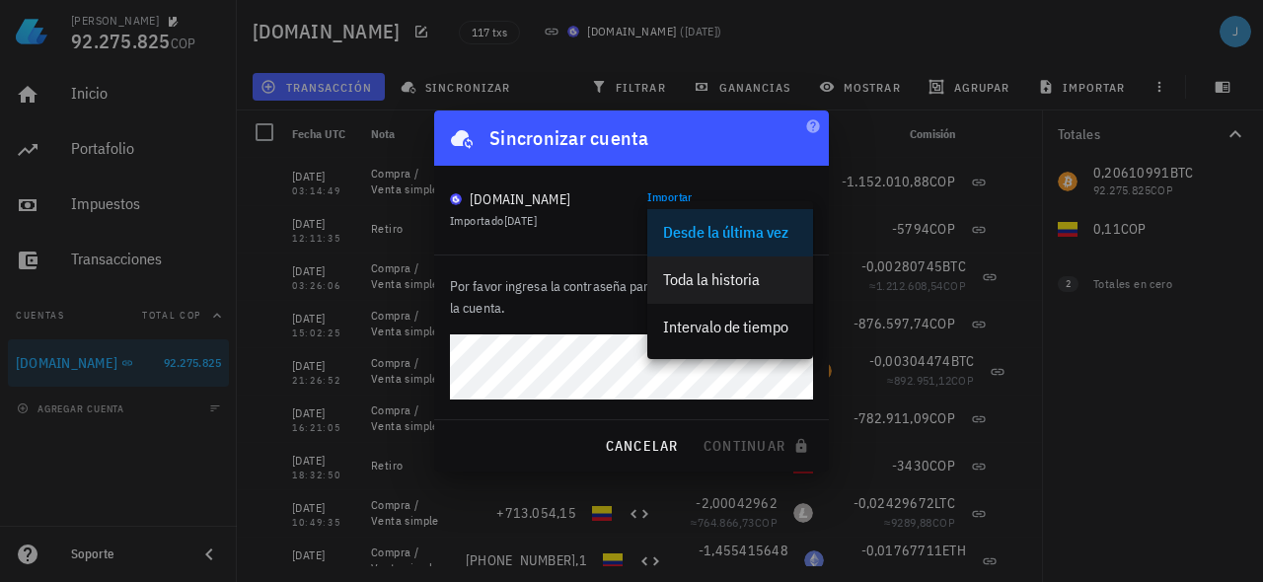
click at [711, 278] on div "Toda la historia" at bounding box center [730, 279] width 134 height 19
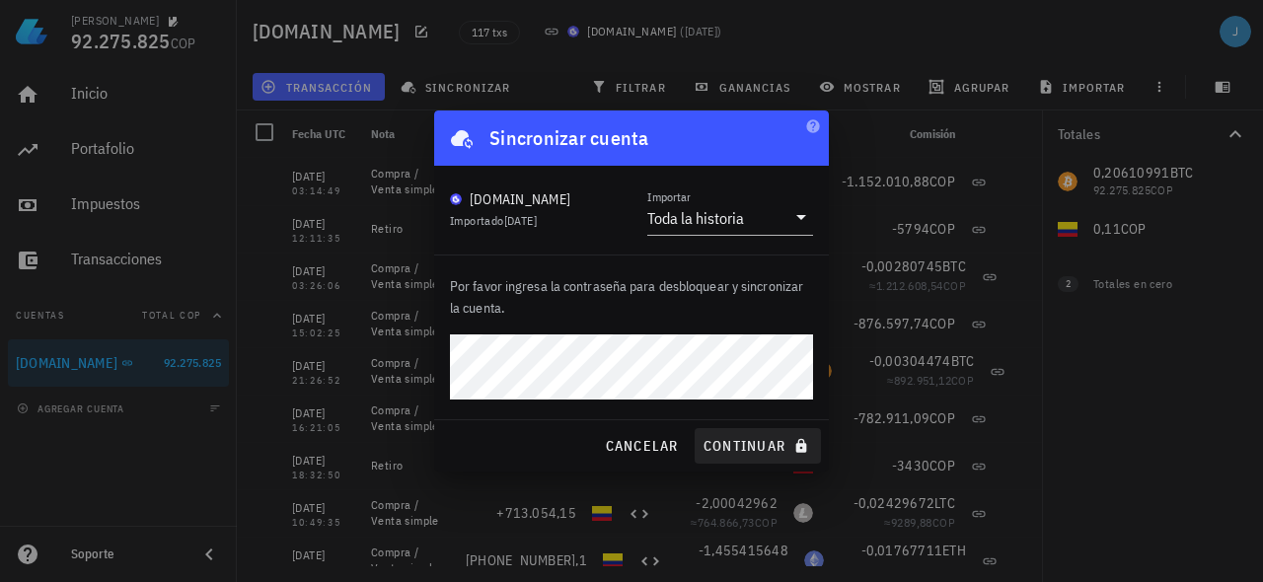
click at [747, 448] on span "continuar" at bounding box center [759, 446] width 112 height 18
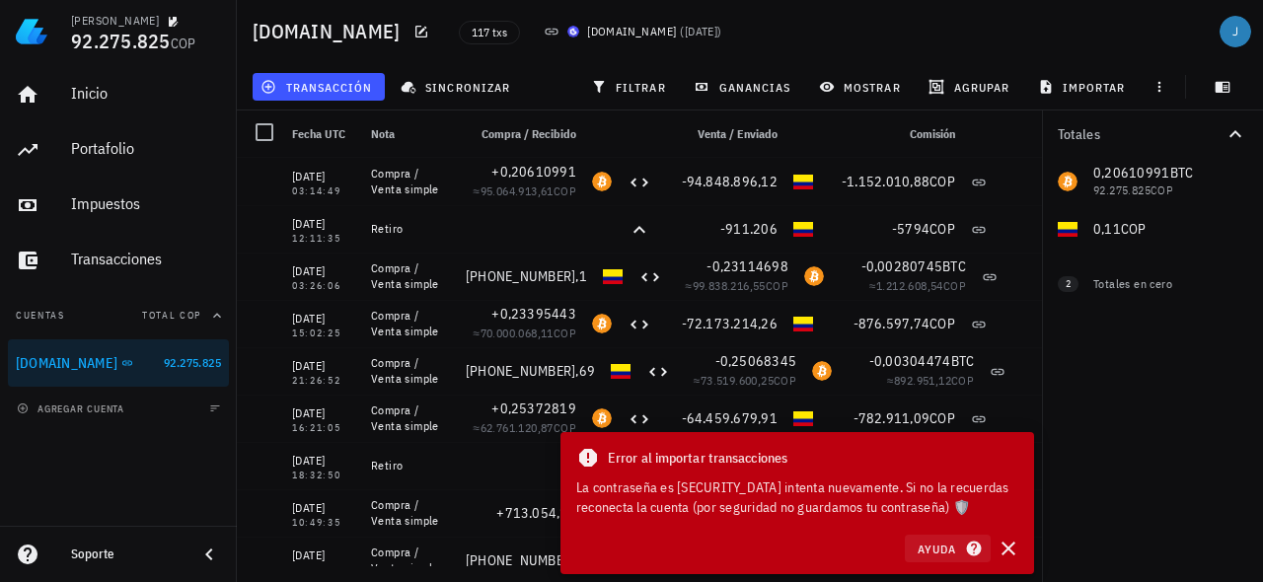
click at [937, 547] on span "Ayuda" at bounding box center [947, 549] width 61 height 18
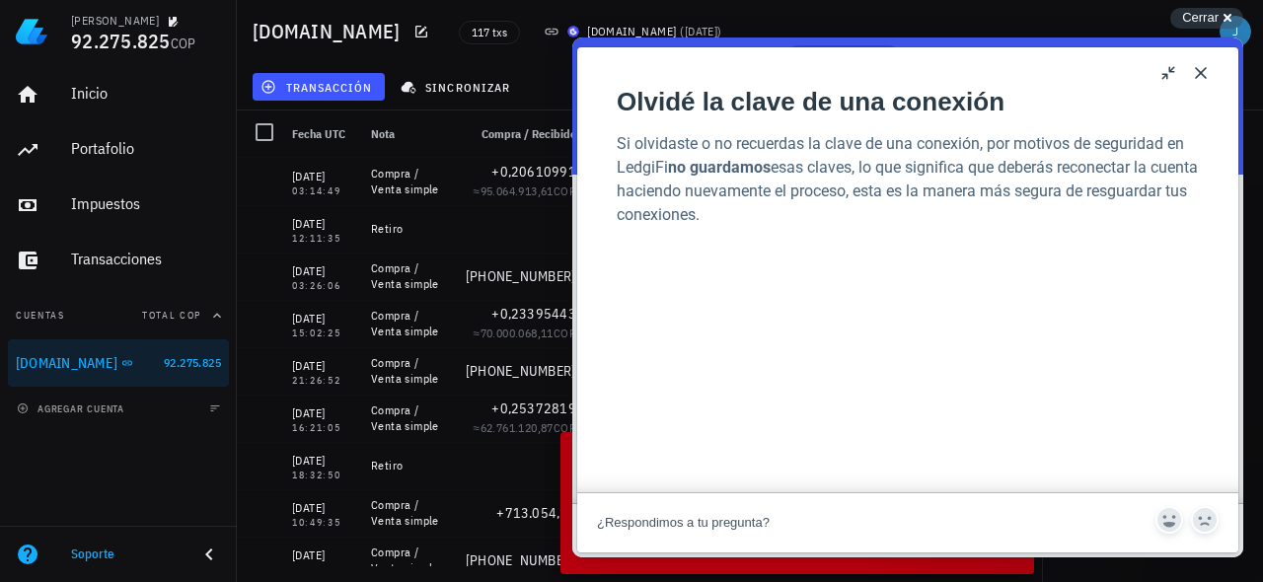
click at [1201, 69] on button "Close" at bounding box center [1201, 73] width 32 height 32
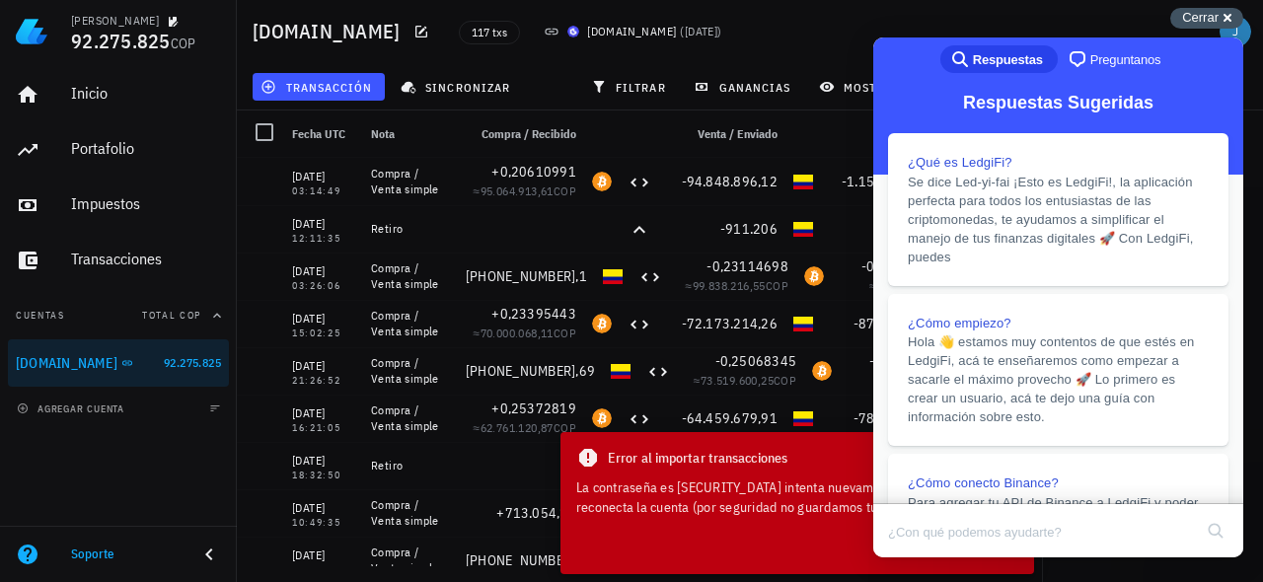
click at [1207, 15] on span "Cerrar" at bounding box center [1200, 17] width 37 height 15
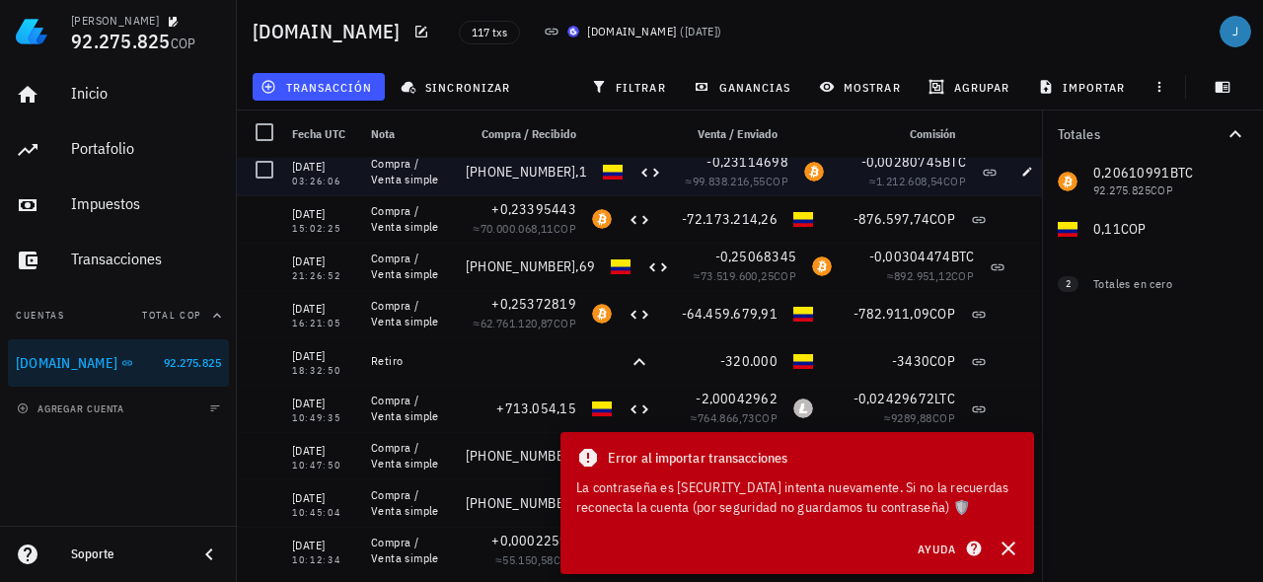
scroll to position [97, 0]
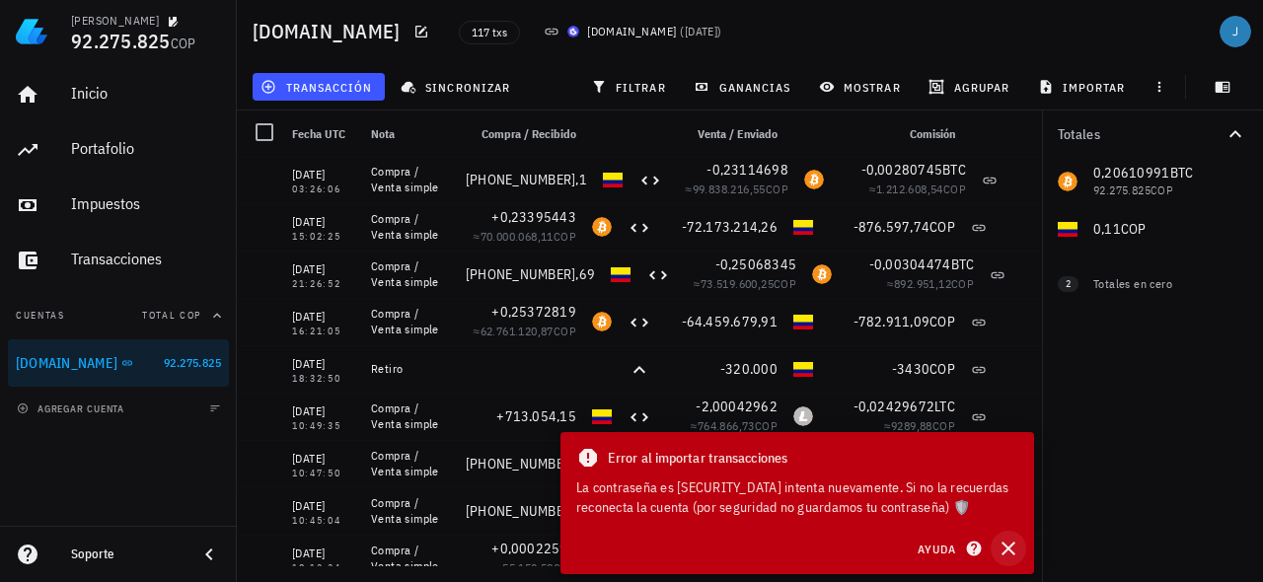
click at [1010, 550] on icon "button" at bounding box center [1009, 549] width 14 height 14
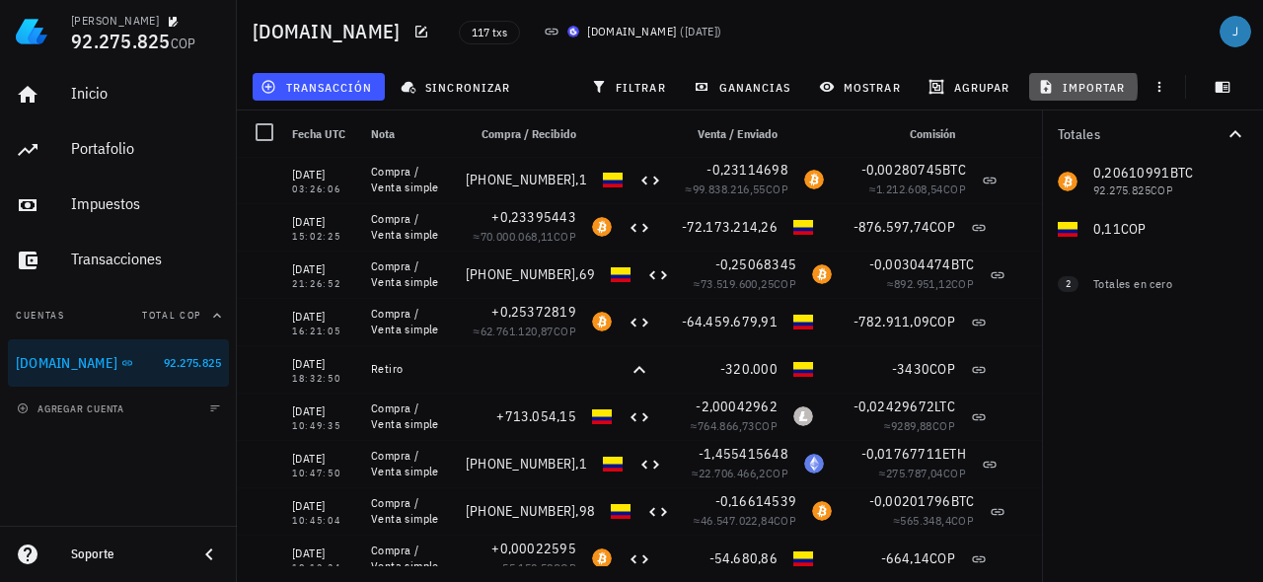
click at [1081, 92] on span "importar" at bounding box center [1084, 87] width 84 height 16
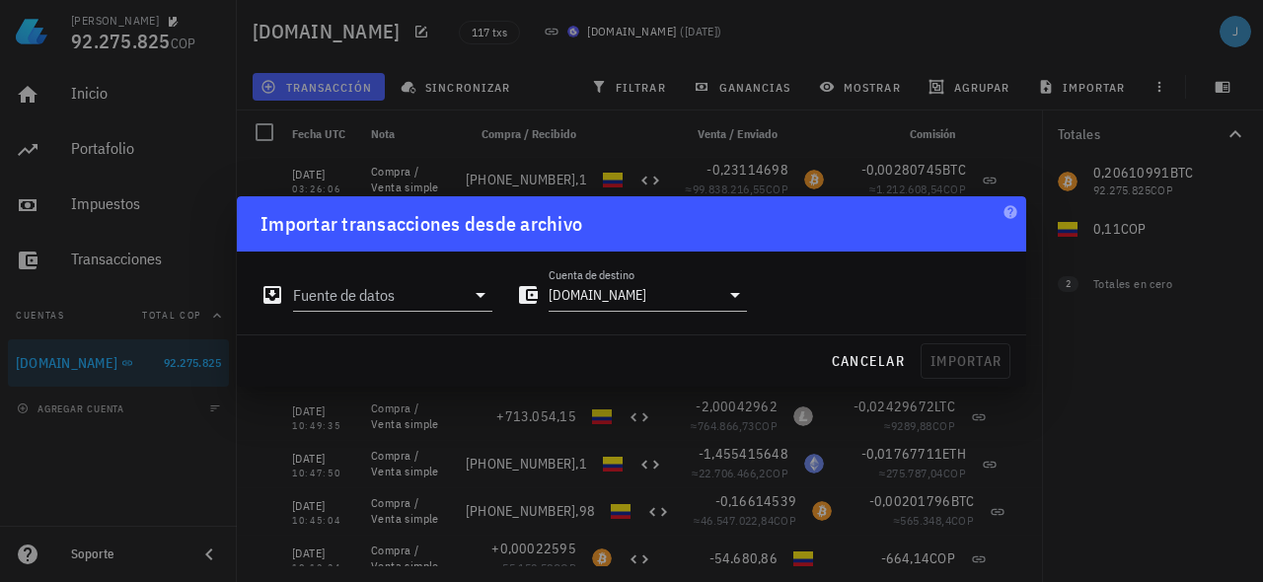
click at [1078, 335] on div at bounding box center [631, 291] width 1263 height 582
click at [856, 361] on span "cancelar" at bounding box center [868, 361] width 74 height 18
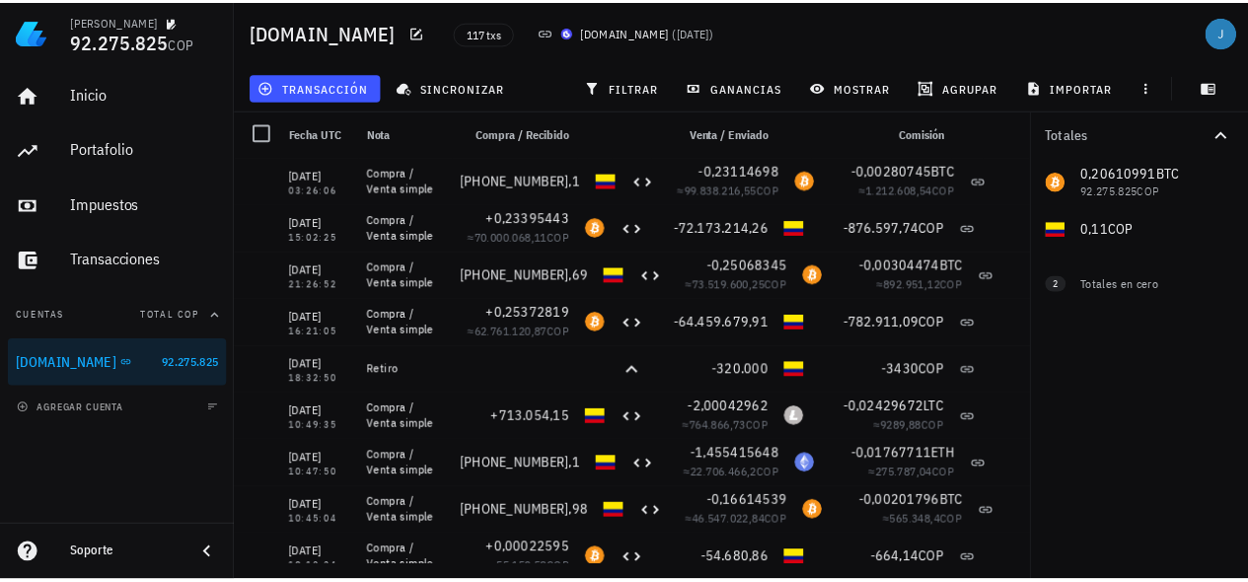
scroll to position [0, 1]
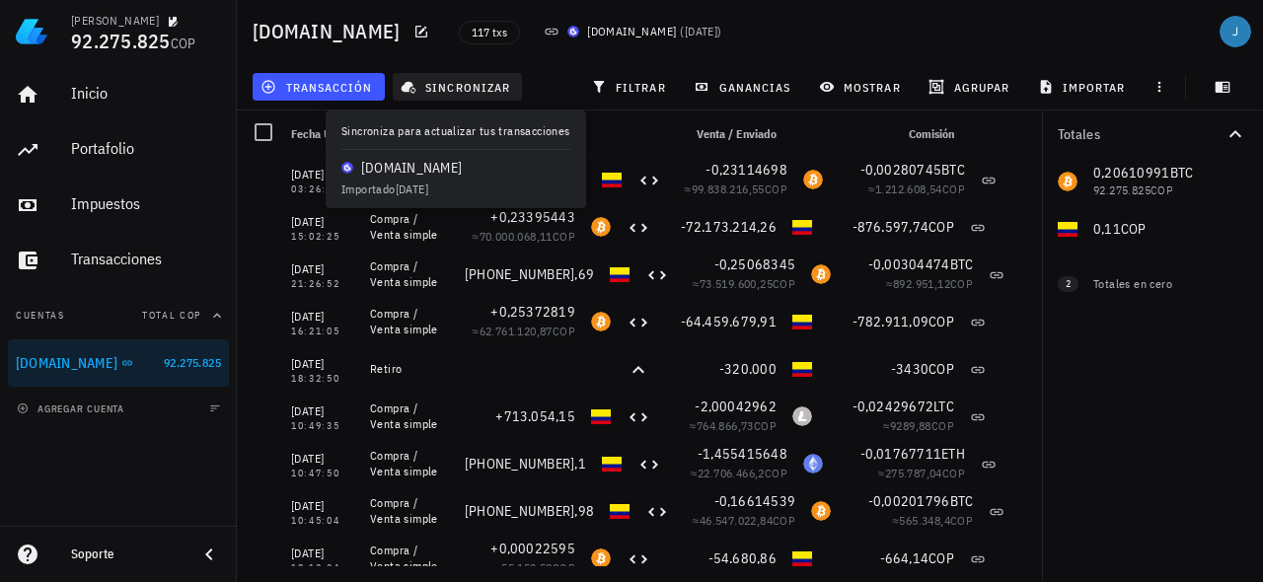
click at [480, 90] on span "sincronizar" at bounding box center [458, 87] width 106 height 16
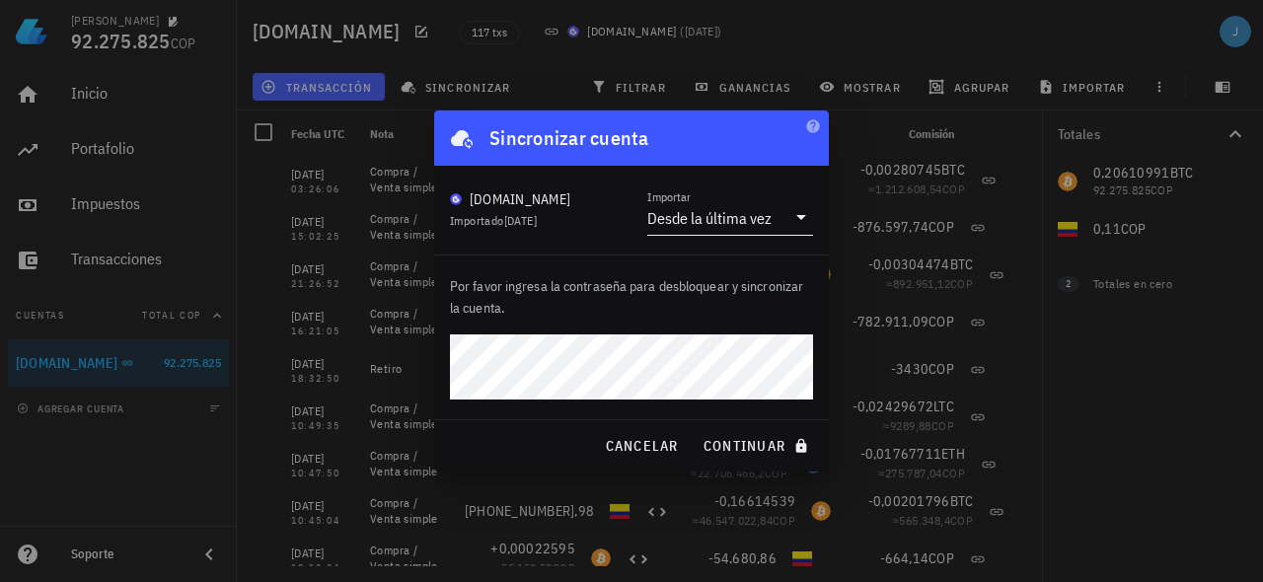
click at [767, 215] on div "Desde la última vez" at bounding box center [709, 218] width 124 height 20
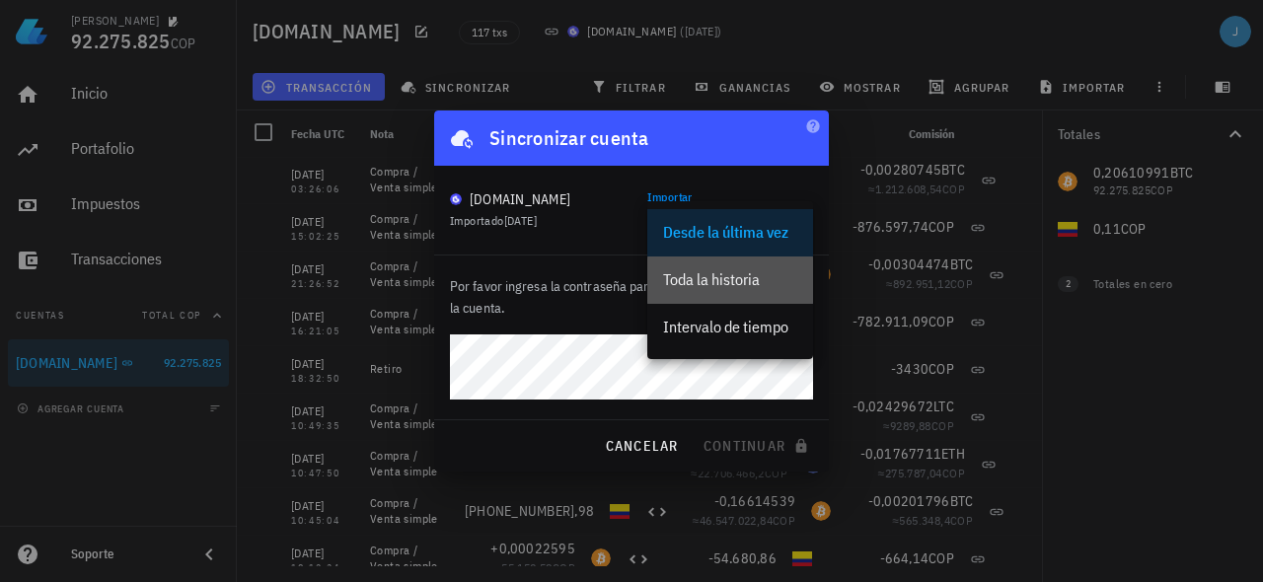
click at [683, 282] on div "Toda la historia" at bounding box center [730, 279] width 134 height 19
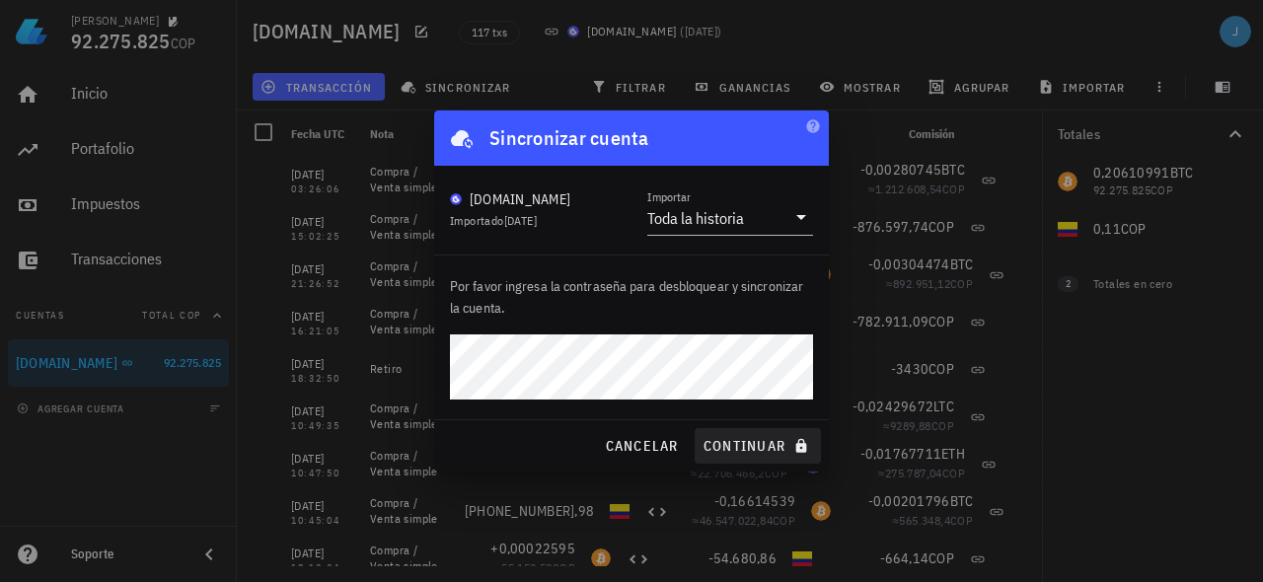
click at [729, 448] on span "continuar" at bounding box center [759, 446] width 112 height 18
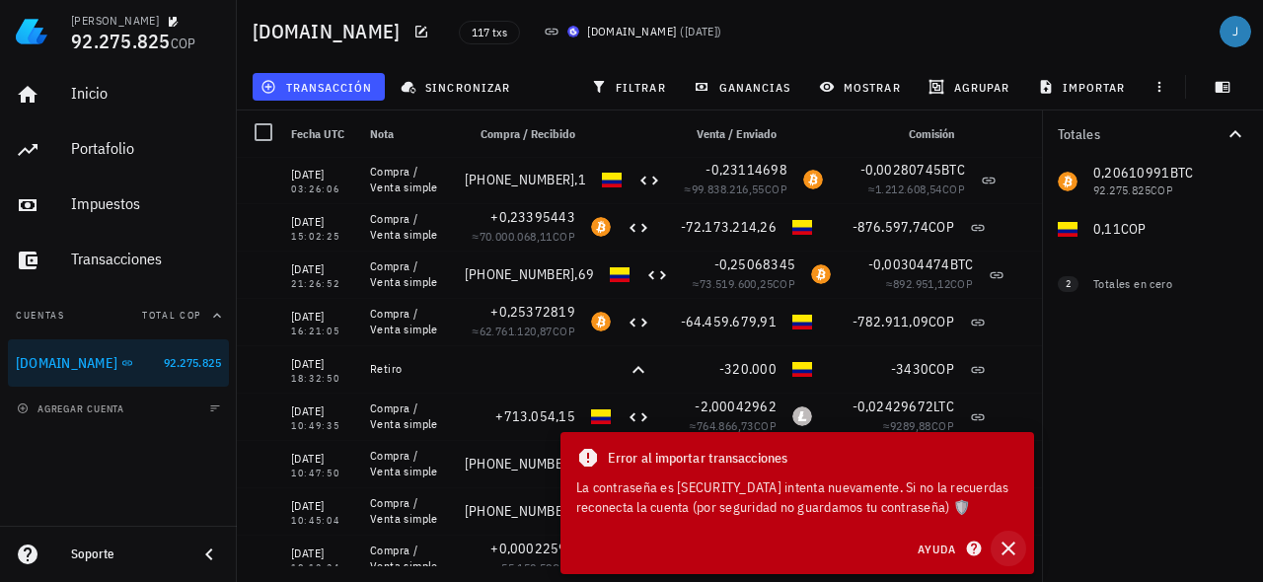
click at [1001, 555] on icon "button" at bounding box center [1009, 549] width 24 height 24
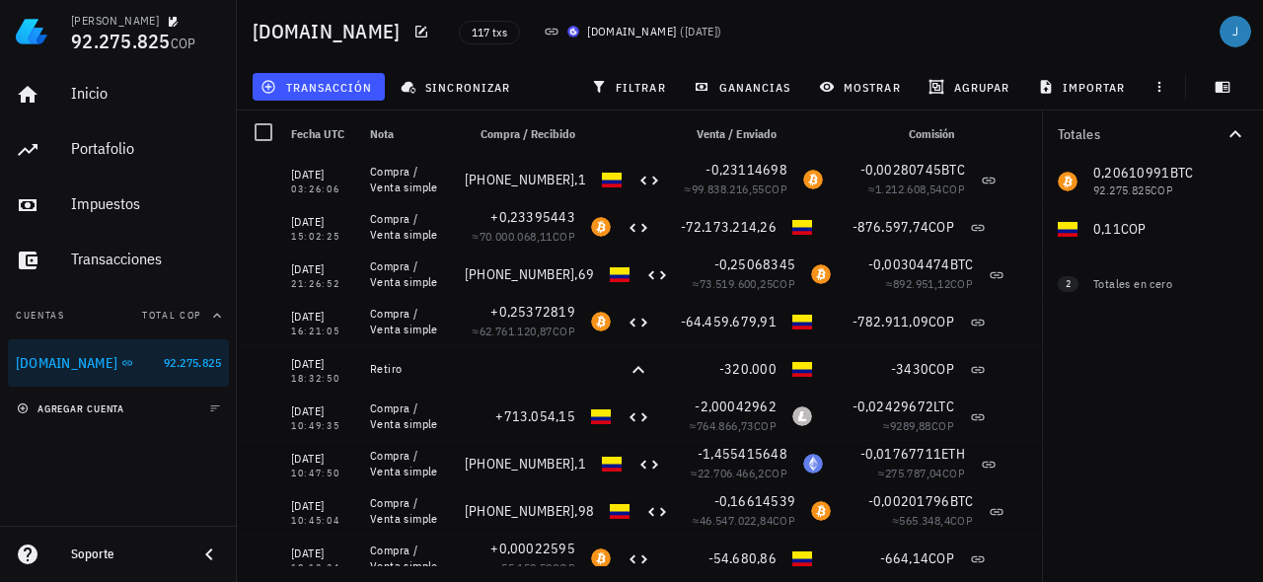
click at [61, 403] on span "agregar cuenta" at bounding box center [73, 409] width 104 height 13
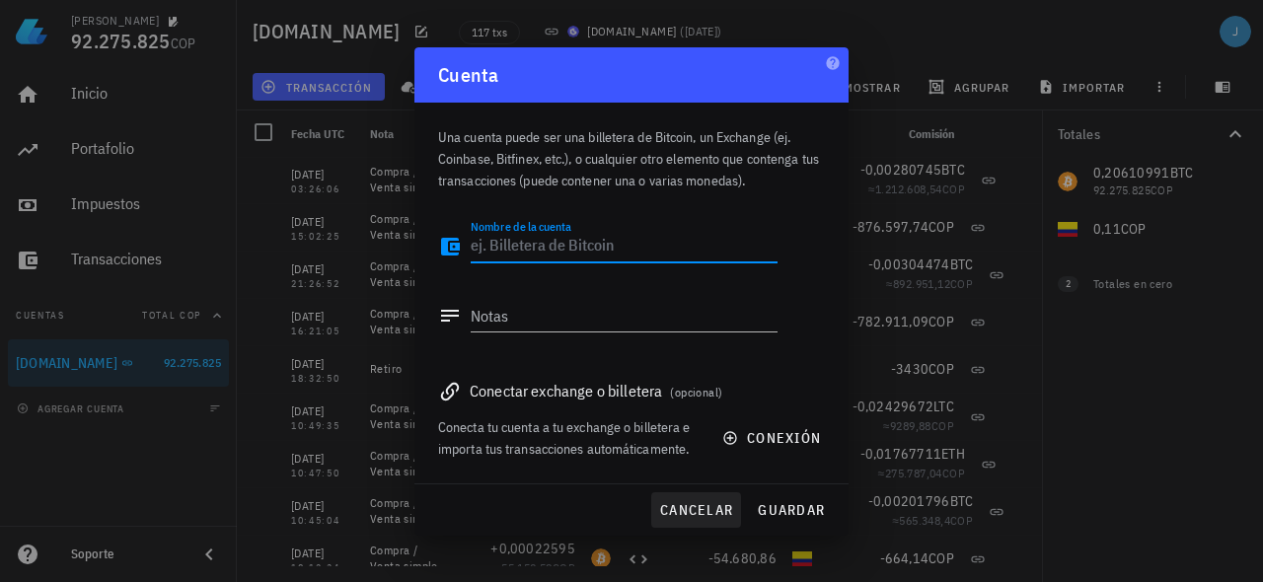
click at [691, 505] on span "cancelar" at bounding box center [696, 510] width 74 height 18
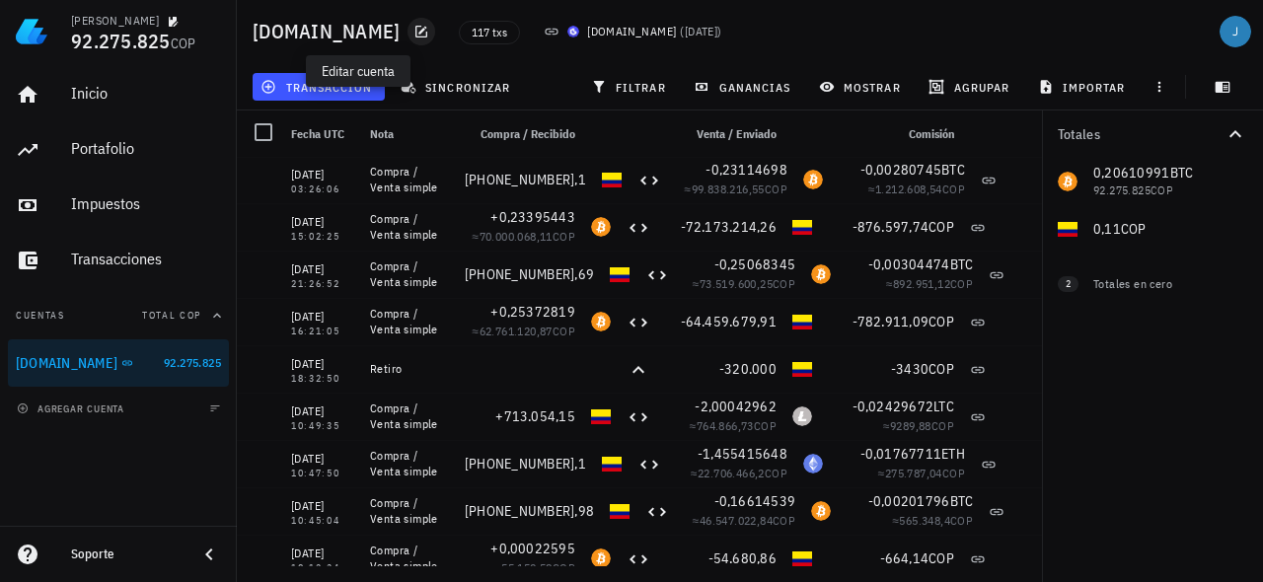
click at [414, 33] on icon "button" at bounding box center [422, 32] width 16 height 16
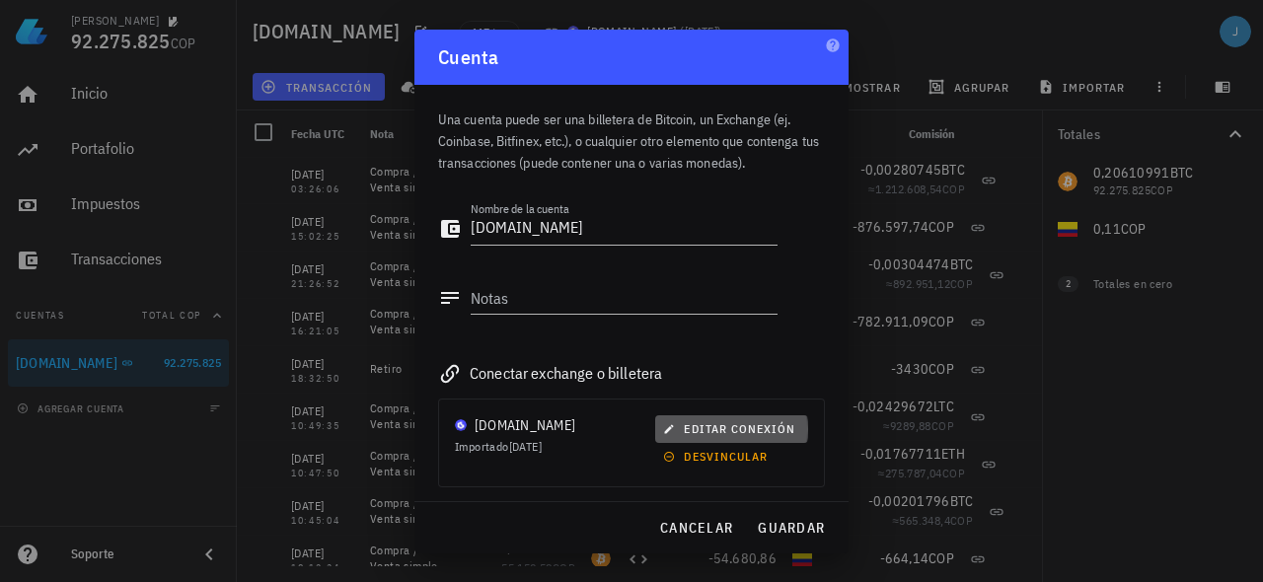
click at [708, 426] on span "editar conexión" at bounding box center [731, 428] width 128 height 15
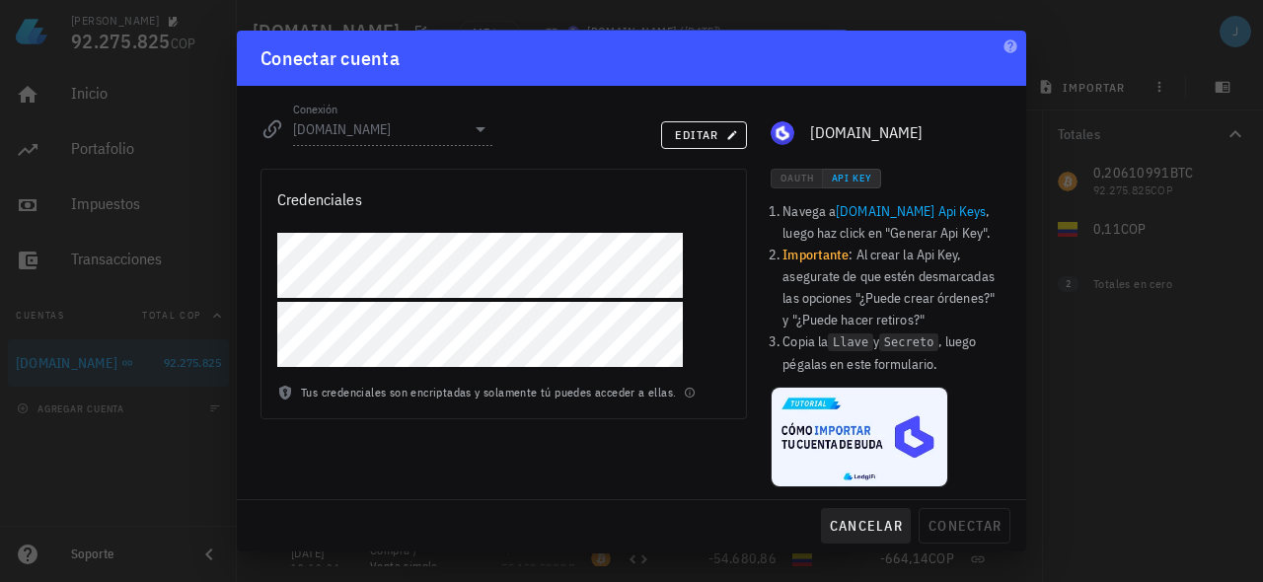
click at [875, 521] on span "cancelar" at bounding box center [866, 526] width 74 height 18
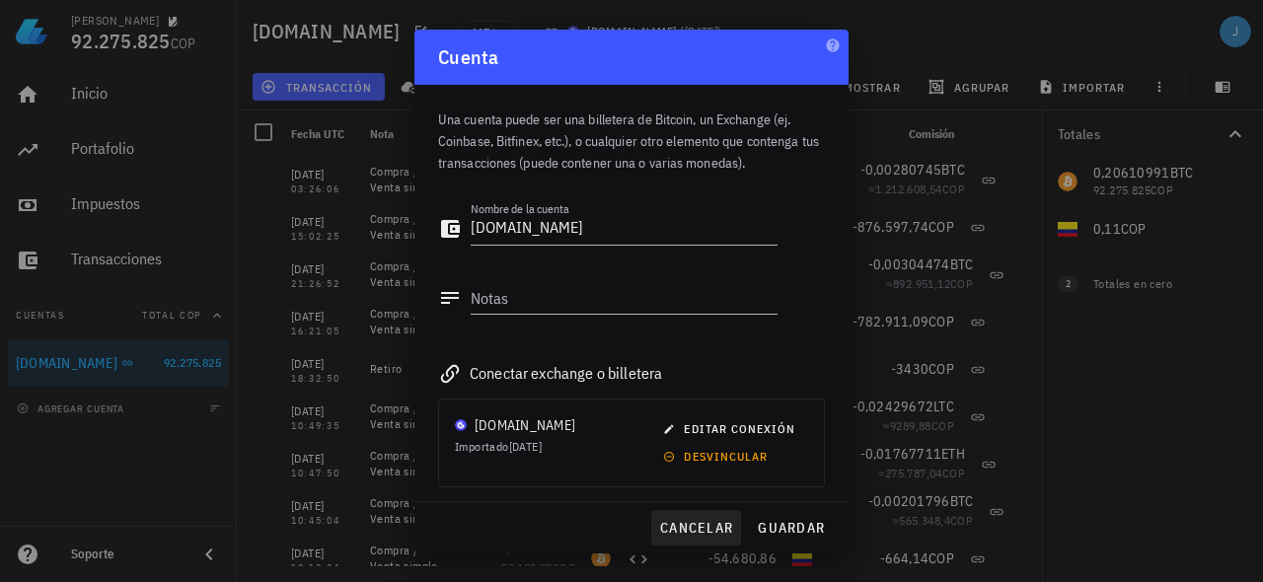
click at [701, 532] on span "cancelar" at bounding box center [696, 528] width 74 height 18
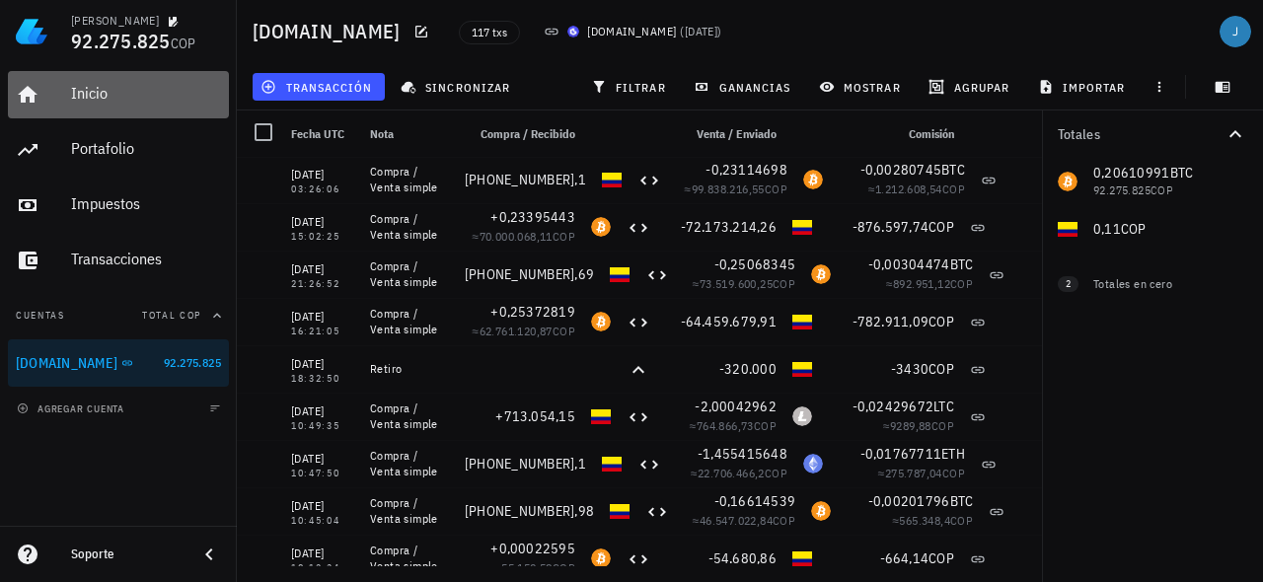
click at [90, 95] on div "Inicio" at bounding box center [146, 93] width 150 height 19
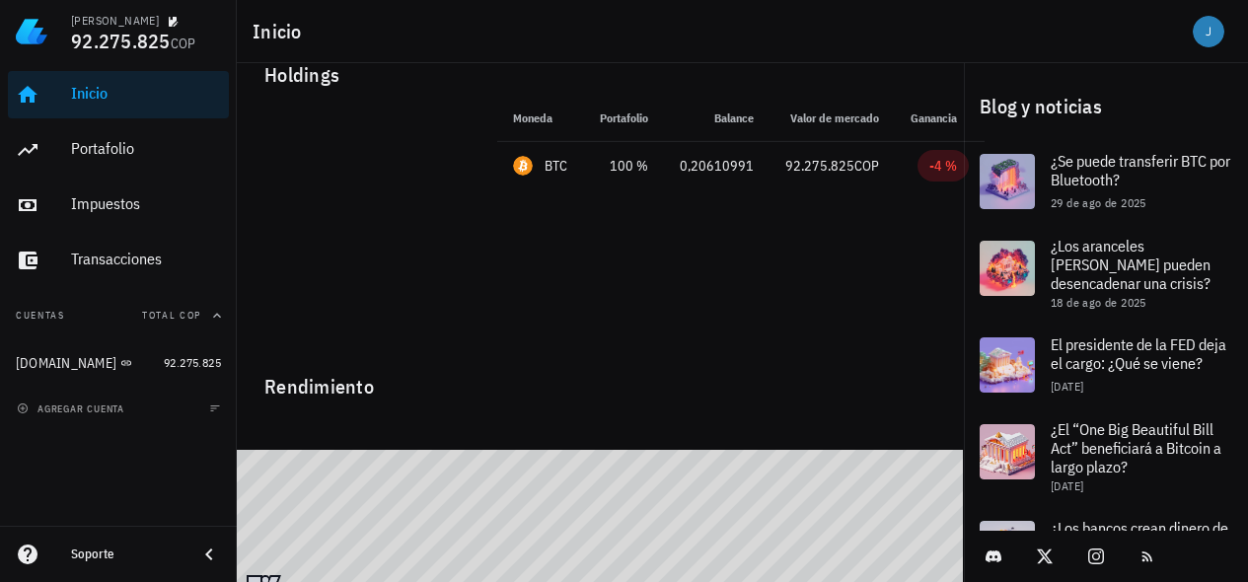
scroll to position [32, 0]
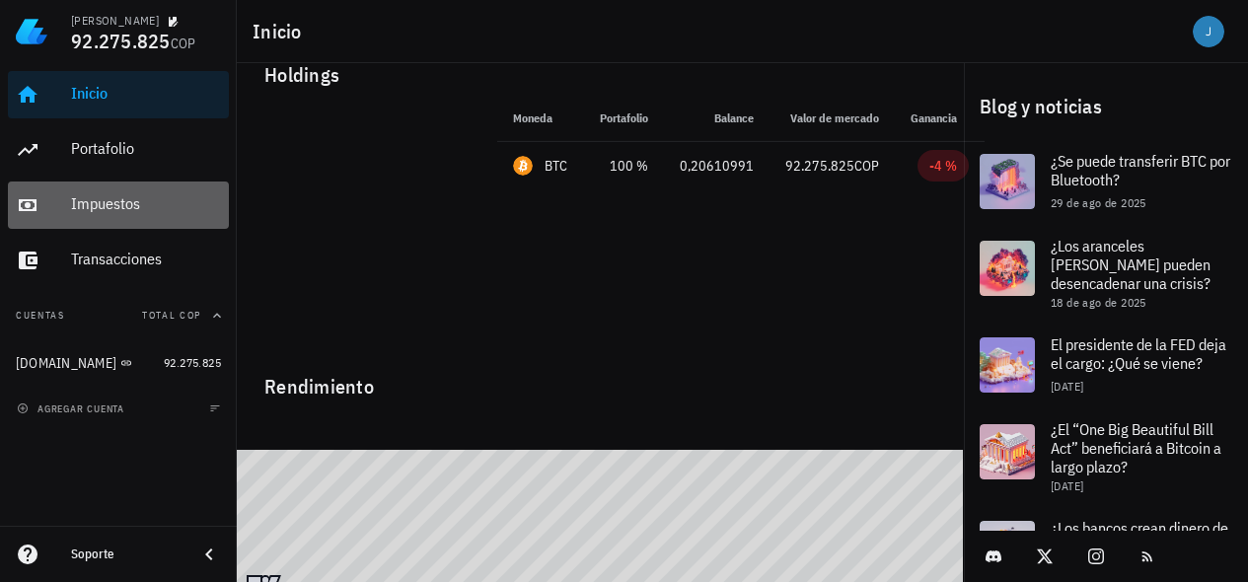
click at [116, 208] on div "Impuestos" at bounding box center [146, 203] width 150 height 19
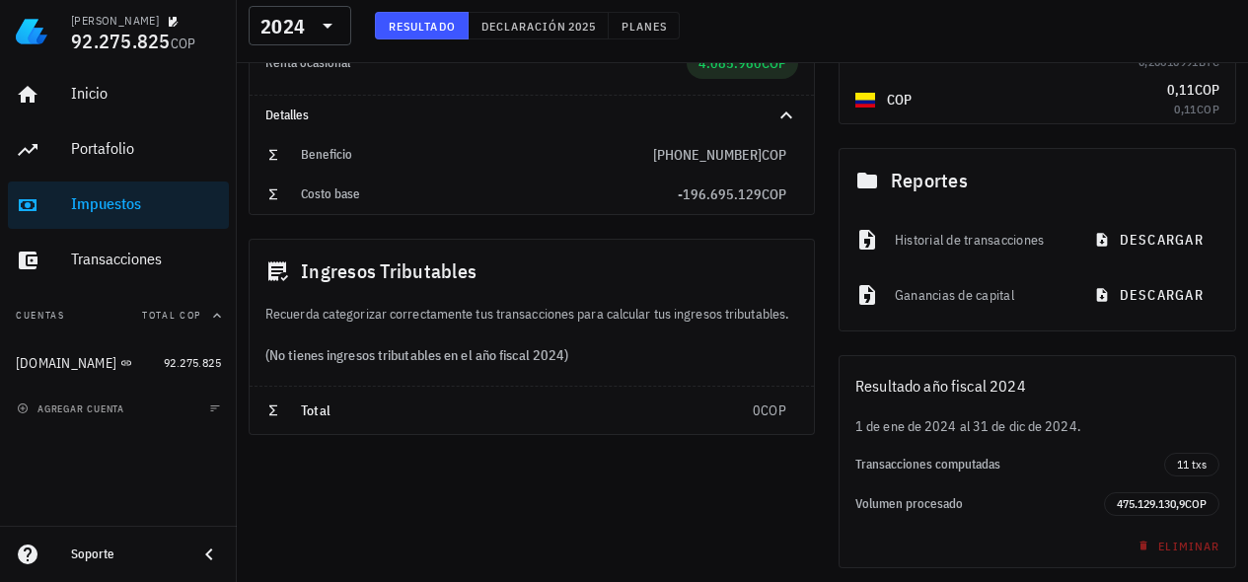
scroll to position [391, 0]
click at [374, 197] on icon "button" at bounding box center [373, 196] width 12 height 12
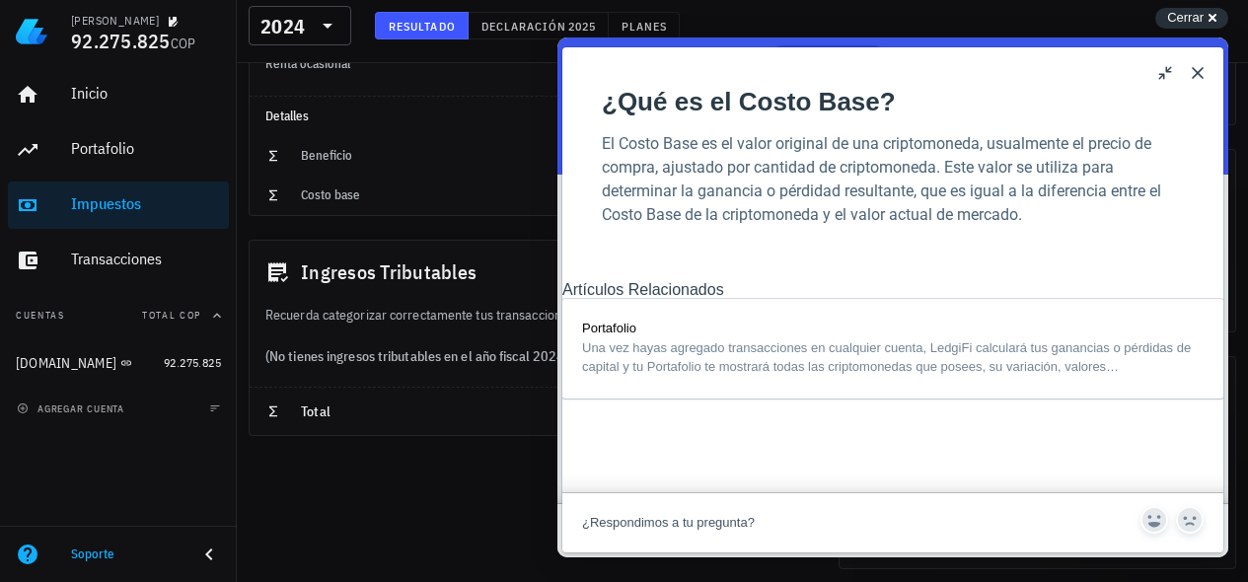
click at [1199, 69] on button "Close" at bounding box center [1198, 73] width 32 height 32
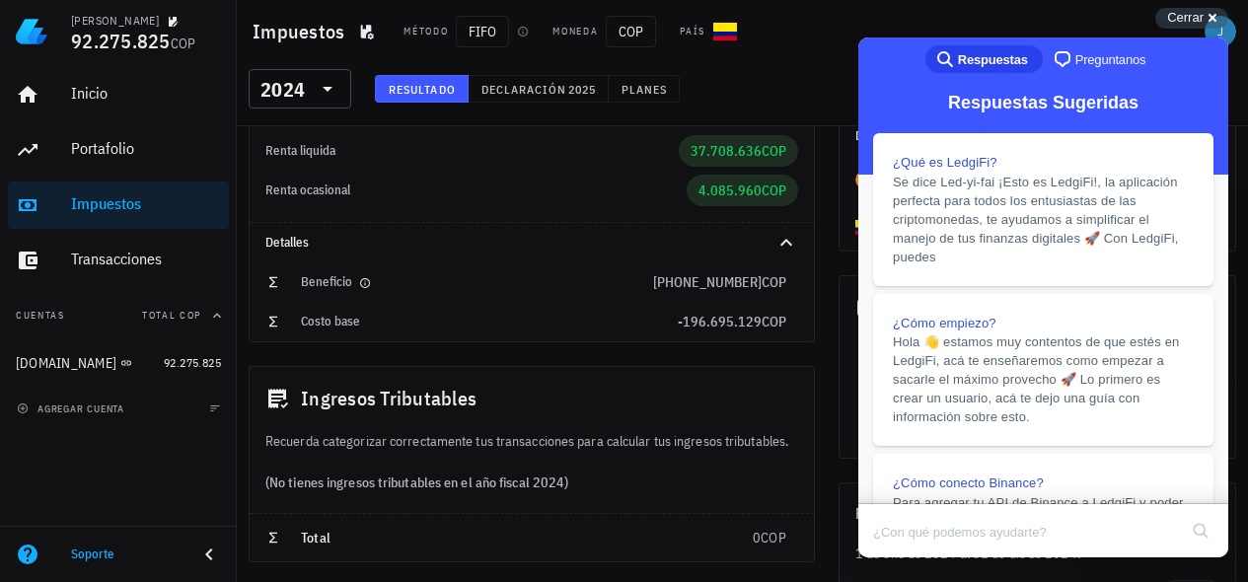
scroll to position [254, 0]
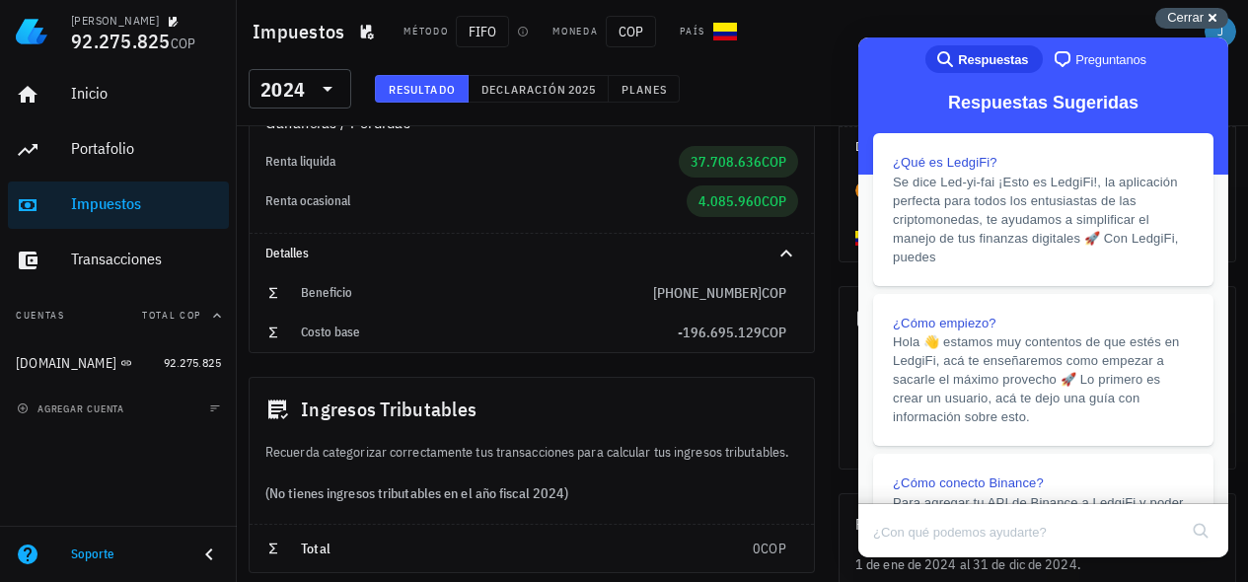
click at [1189, 15] on span "Cerrar" at bounding box center [1186, 17] width 37 height 15
